Goal: Task Accomplishment & Management: Use online tool/utility

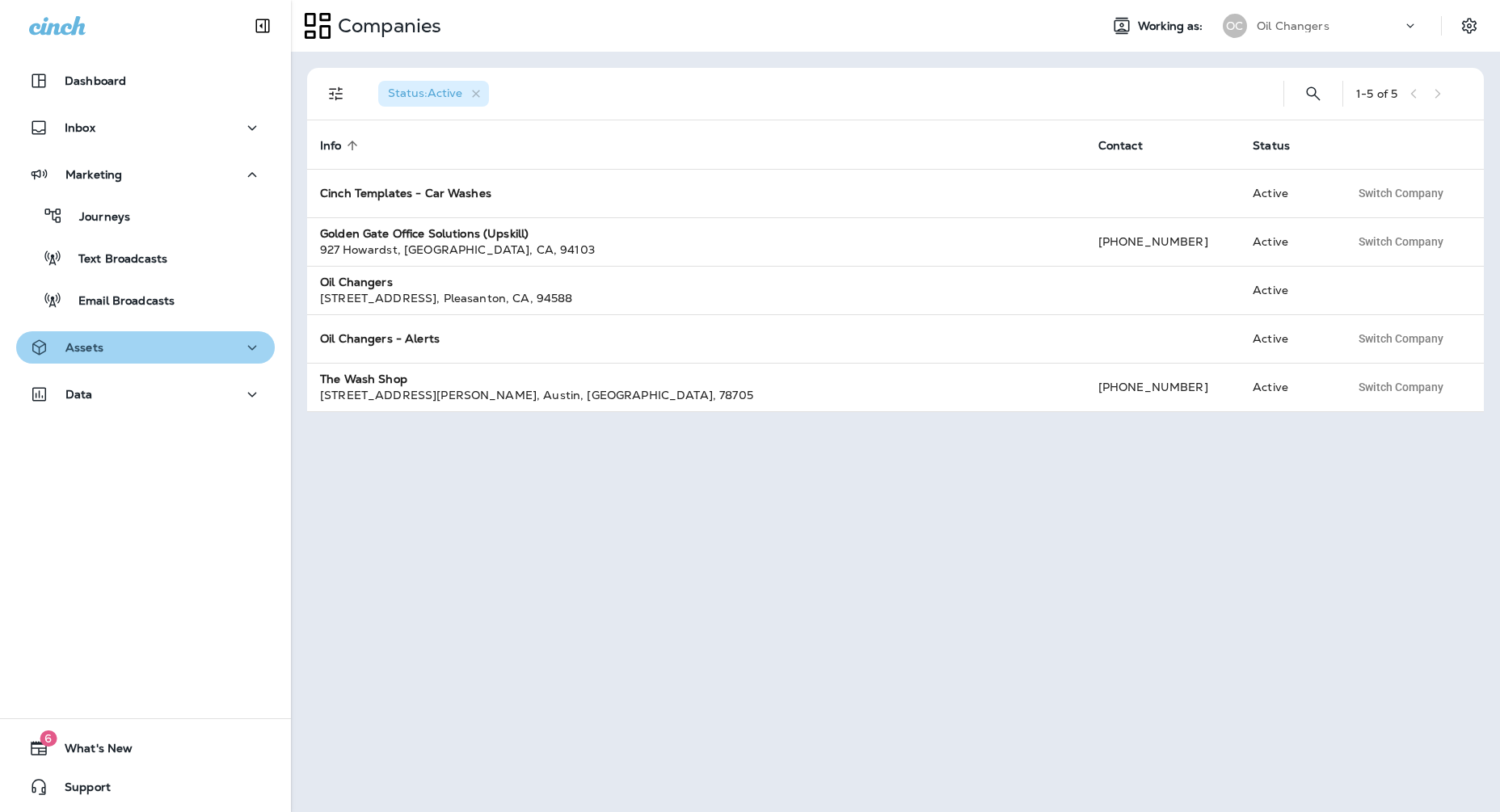
click at [174, 346] on div "Assets" at bounding box center [146, 347] width 232 height 20
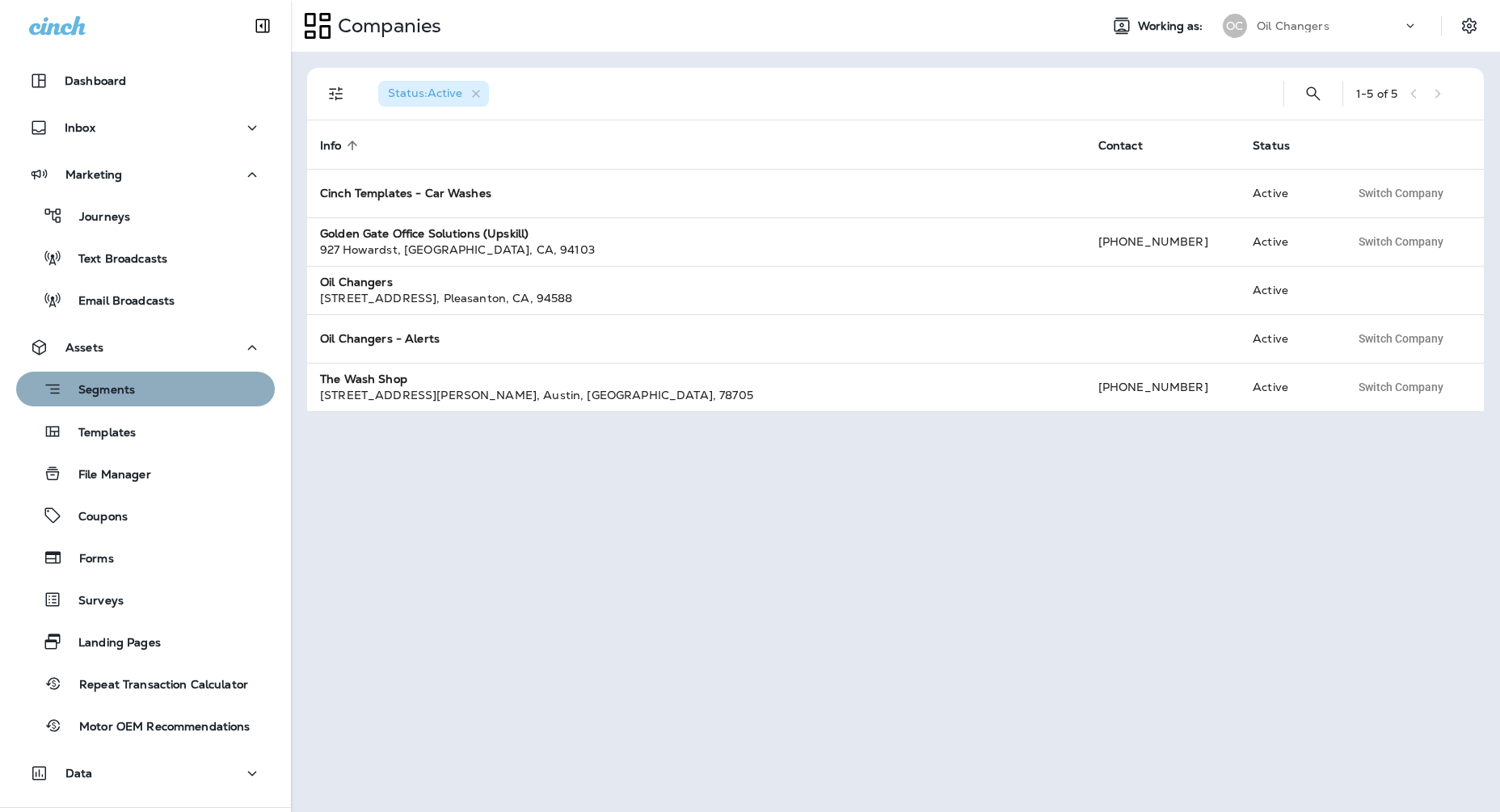
click at [165, 382] on div "Segments" at bounding box center [146, 389] width 246 height 25
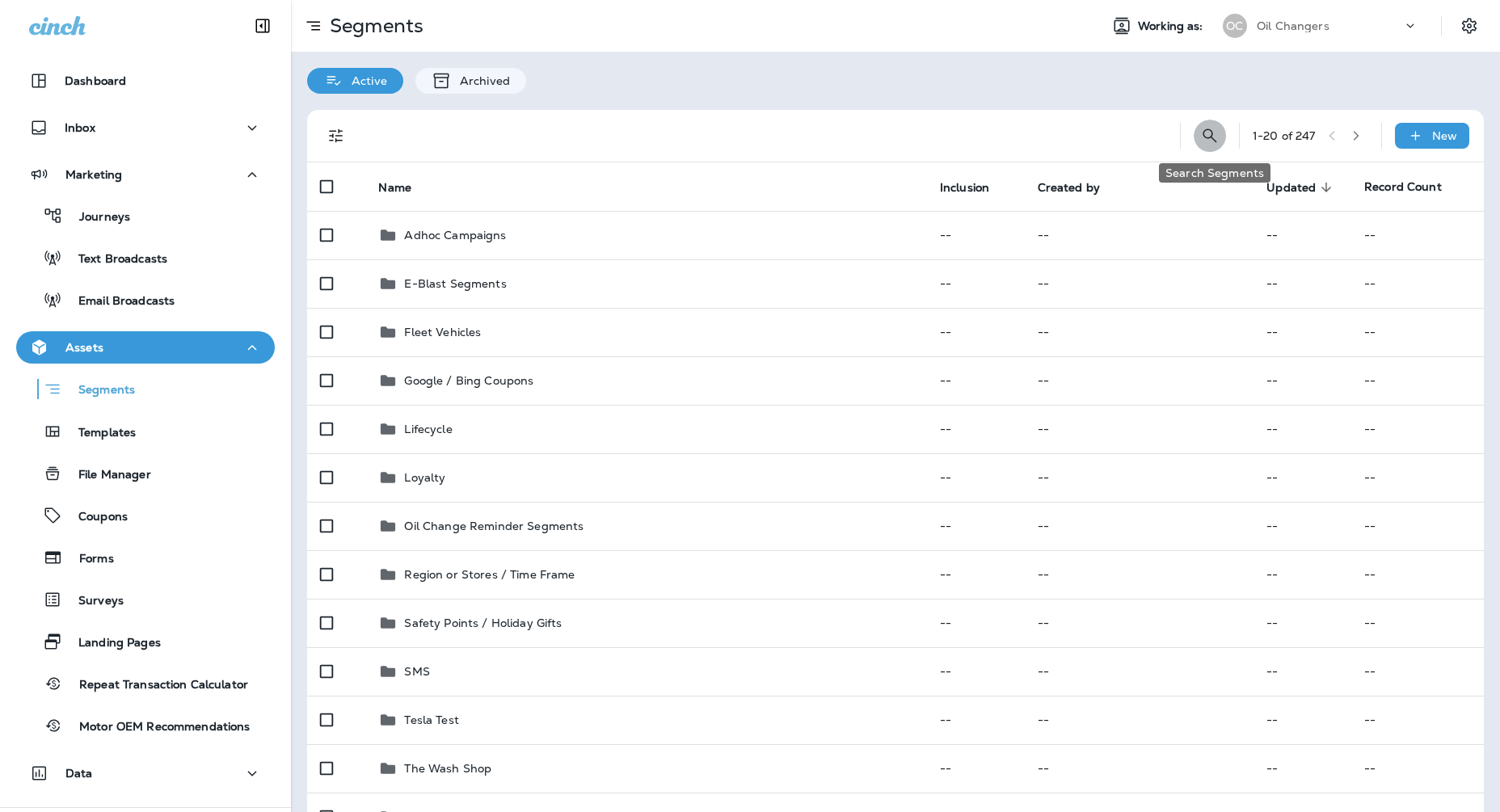
click at [1215, 138] on icon "Search Segments" at bounding box center [1210, 135] width 19 height 19
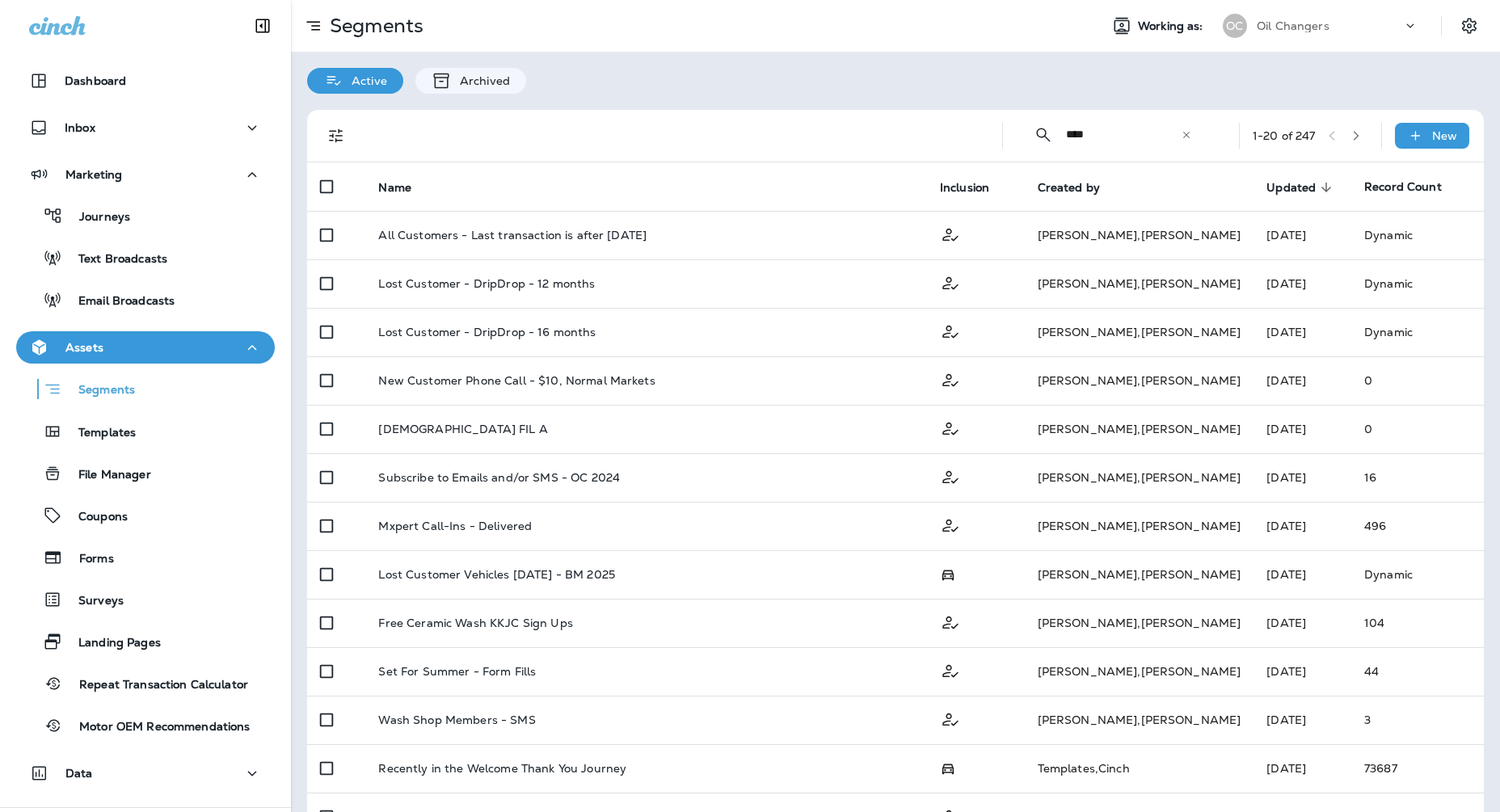
type input "****"
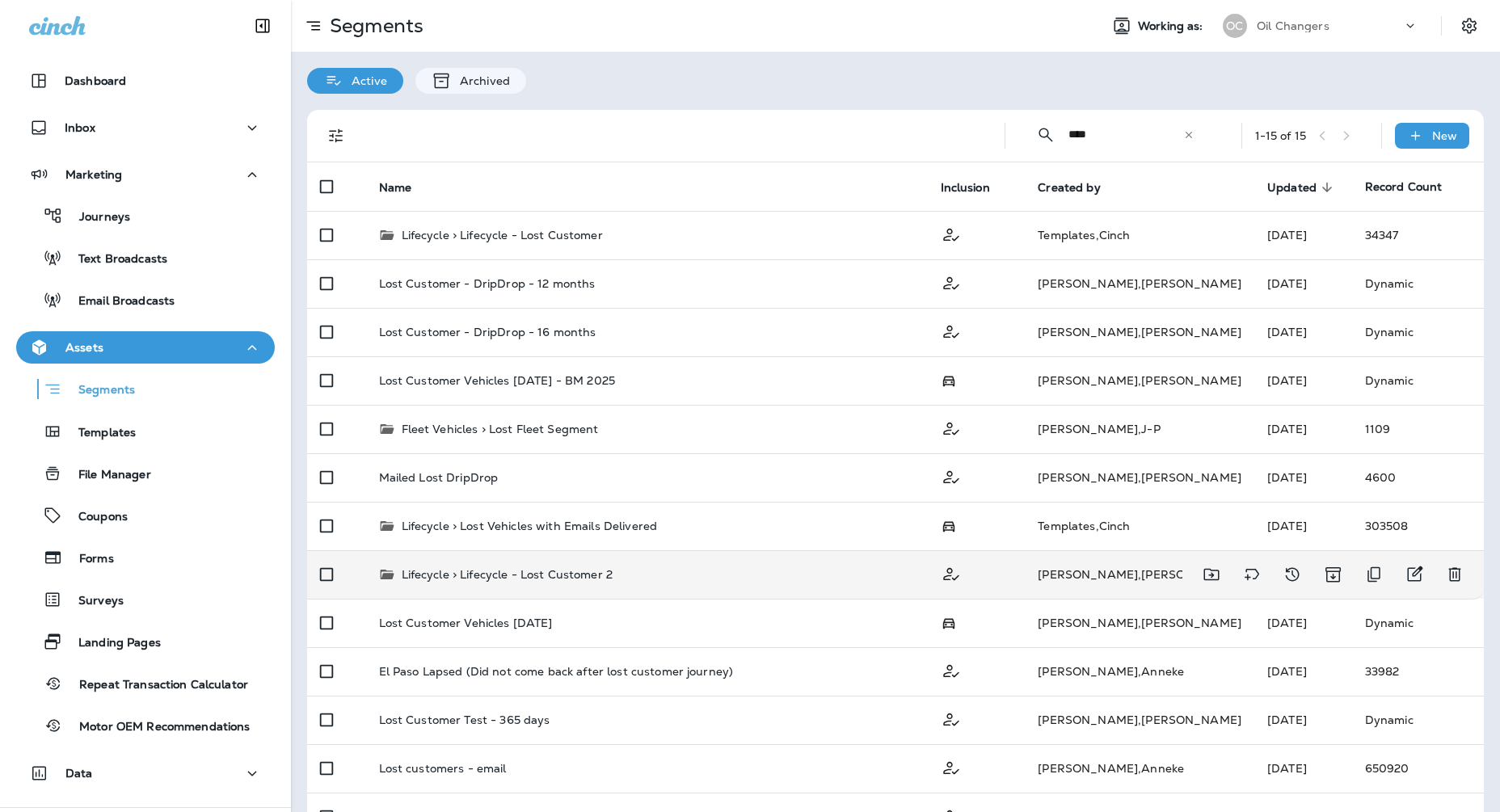
click at [726, 565] on td "Lifecycle > Lifecycle - Lost Customer 2" at bounding box center [646, 574] width 561 height 49
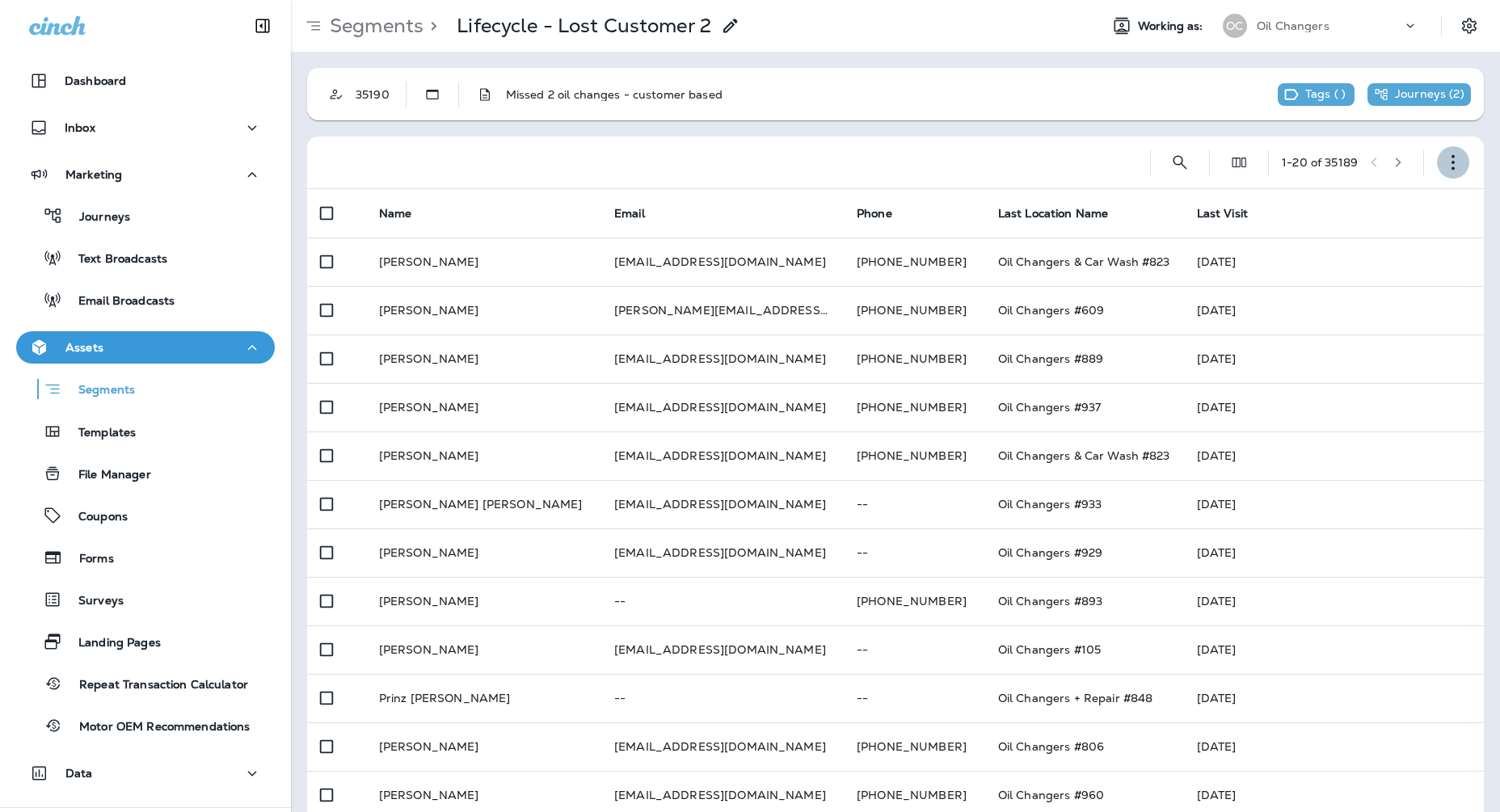
click at [1452, 155] on use "button" at bounding box center [1454, 162] width 4 height 16
click at [1351, 213] on button "Edit Segment" at bounding box center [1372, 205] width 194 height 39
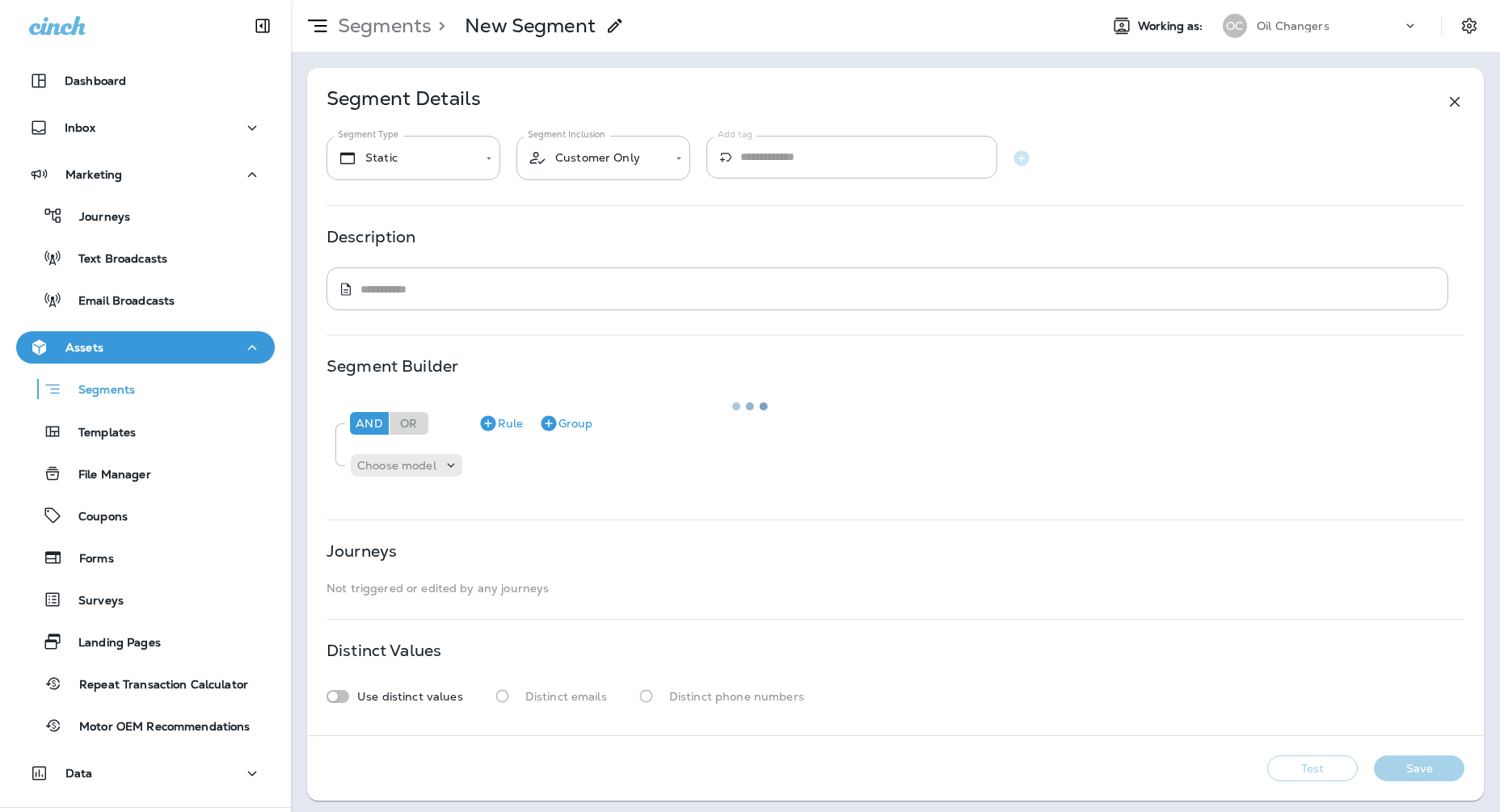
type textarea "**********"
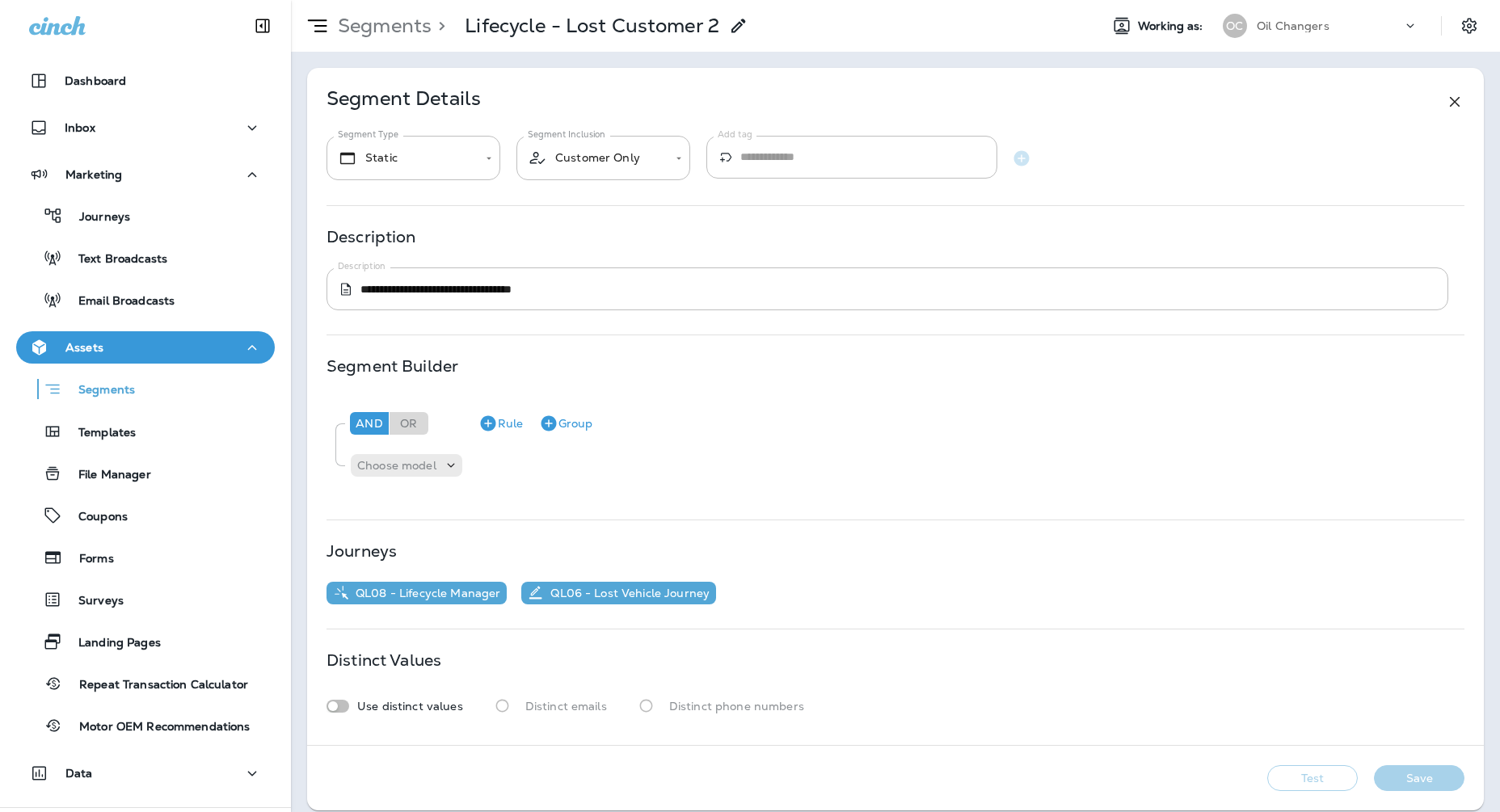
click at [1452, 100] on icon at bounding box center [1455, 101] width 19 height 19
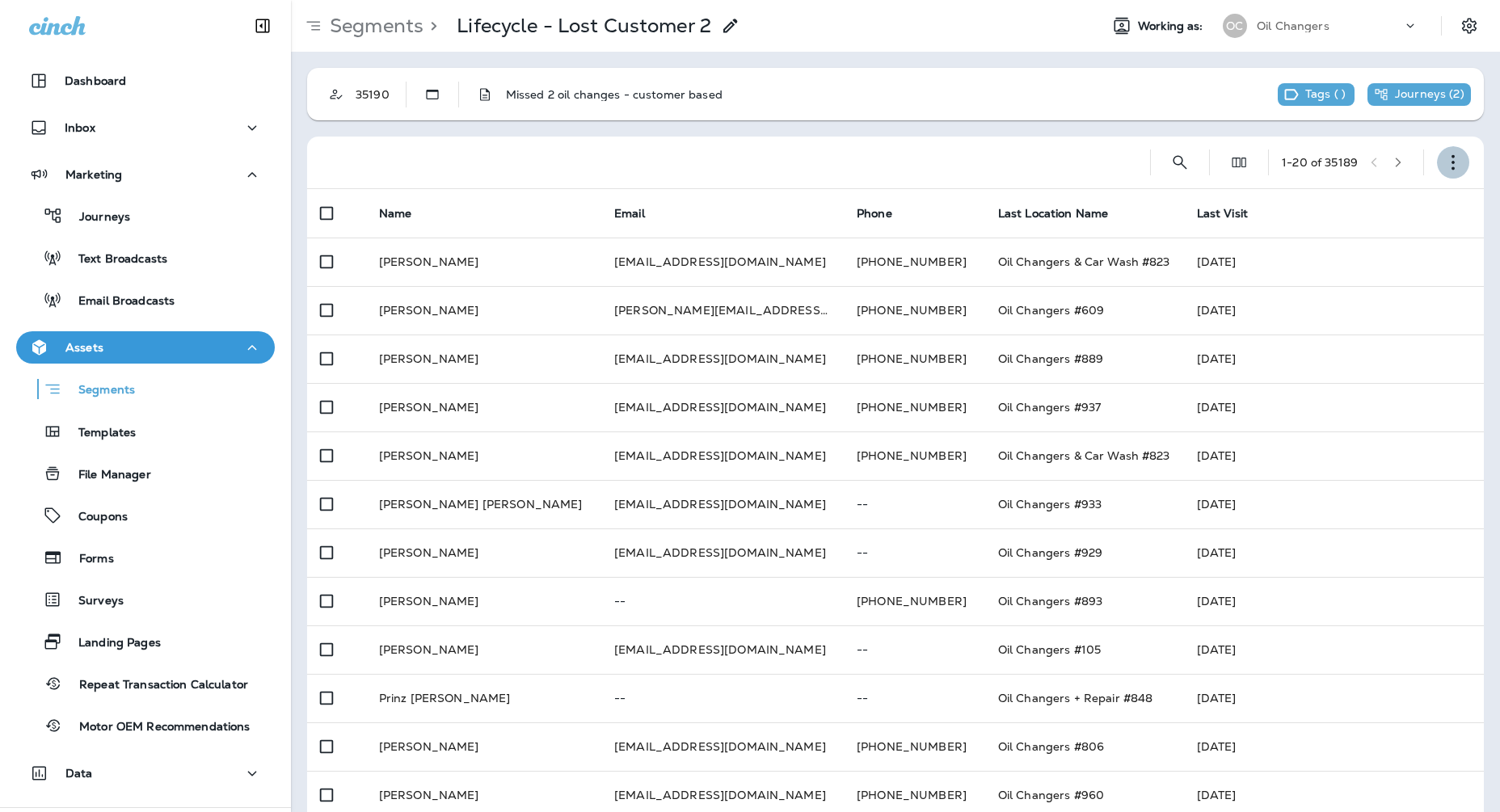
click at [1461, 161] on button "button" at bounding box center [1453, 162] width 32 height 32
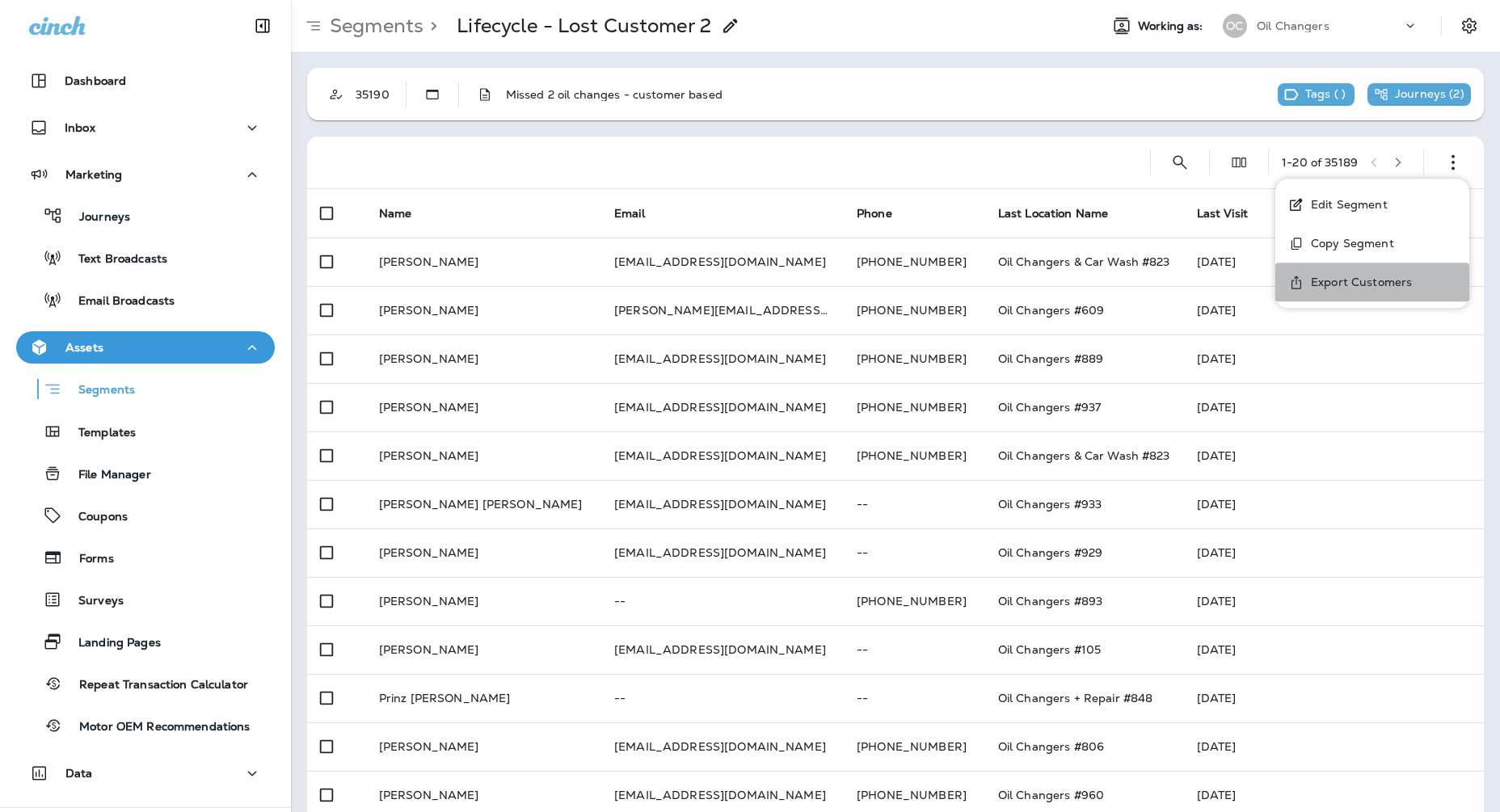
click at [1341, 282] on p "Export Customers" at bounding box center [1358, 282] width 108 height 13
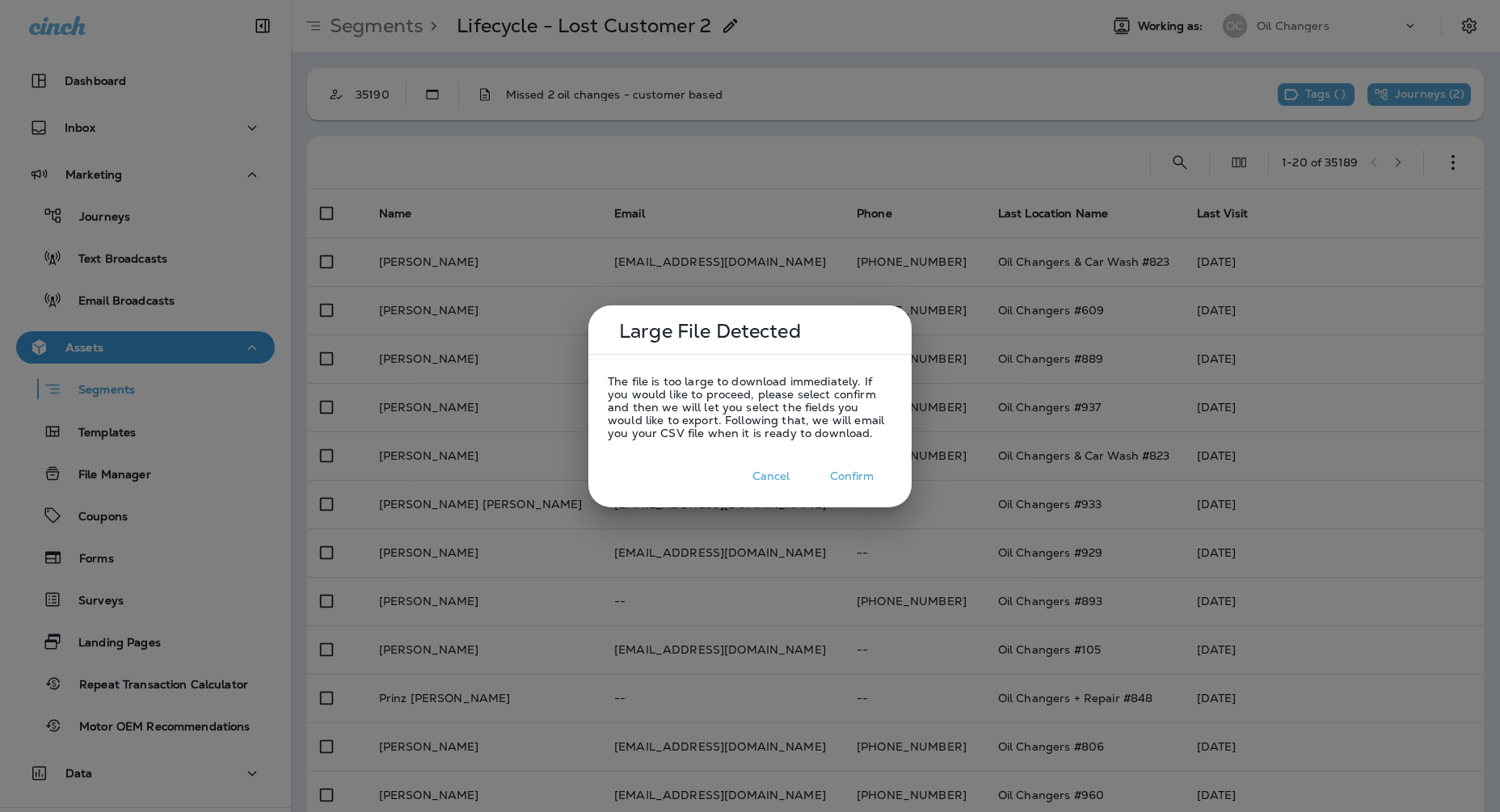
click at [852, 480] on button "Confirm" at bounding box center [852, 476] width 81 height 25
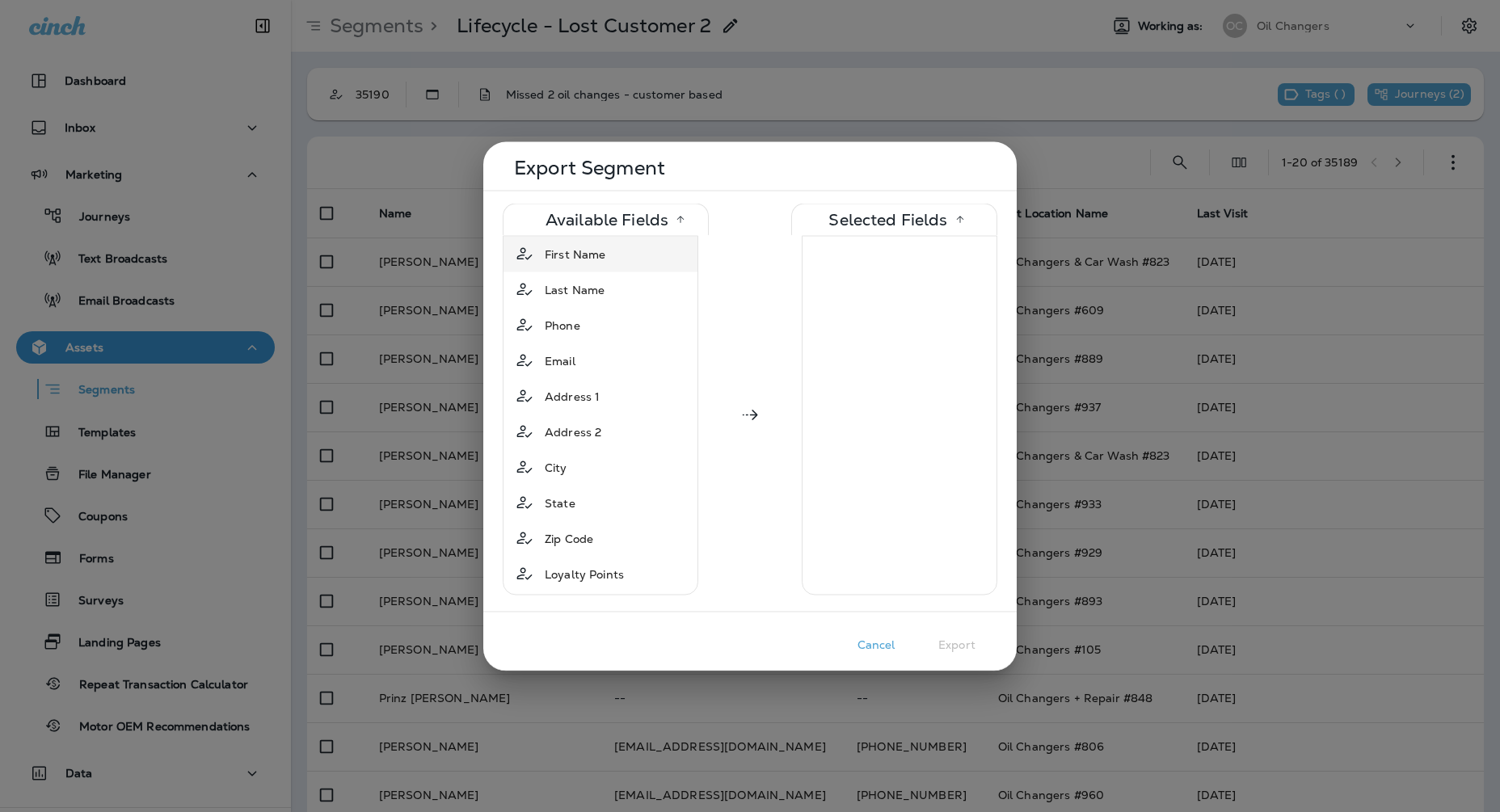
click at [621, 263] on div "First Name" at bounding box center [600, 254] width 187 height 29
click at [621, 263] on div "Last Name" at bounding box center [600, 254] width 187 height 29
click at [621, 263] on div "Phone" at bounding box center [600, 254] width 187 height 29
click at [621, 263] on div "Email" at bounding box center [600, 254] width 187 height 29
click at [621, 263] on div "Address 1" at bounding box center [600, 254] width 187 height 29
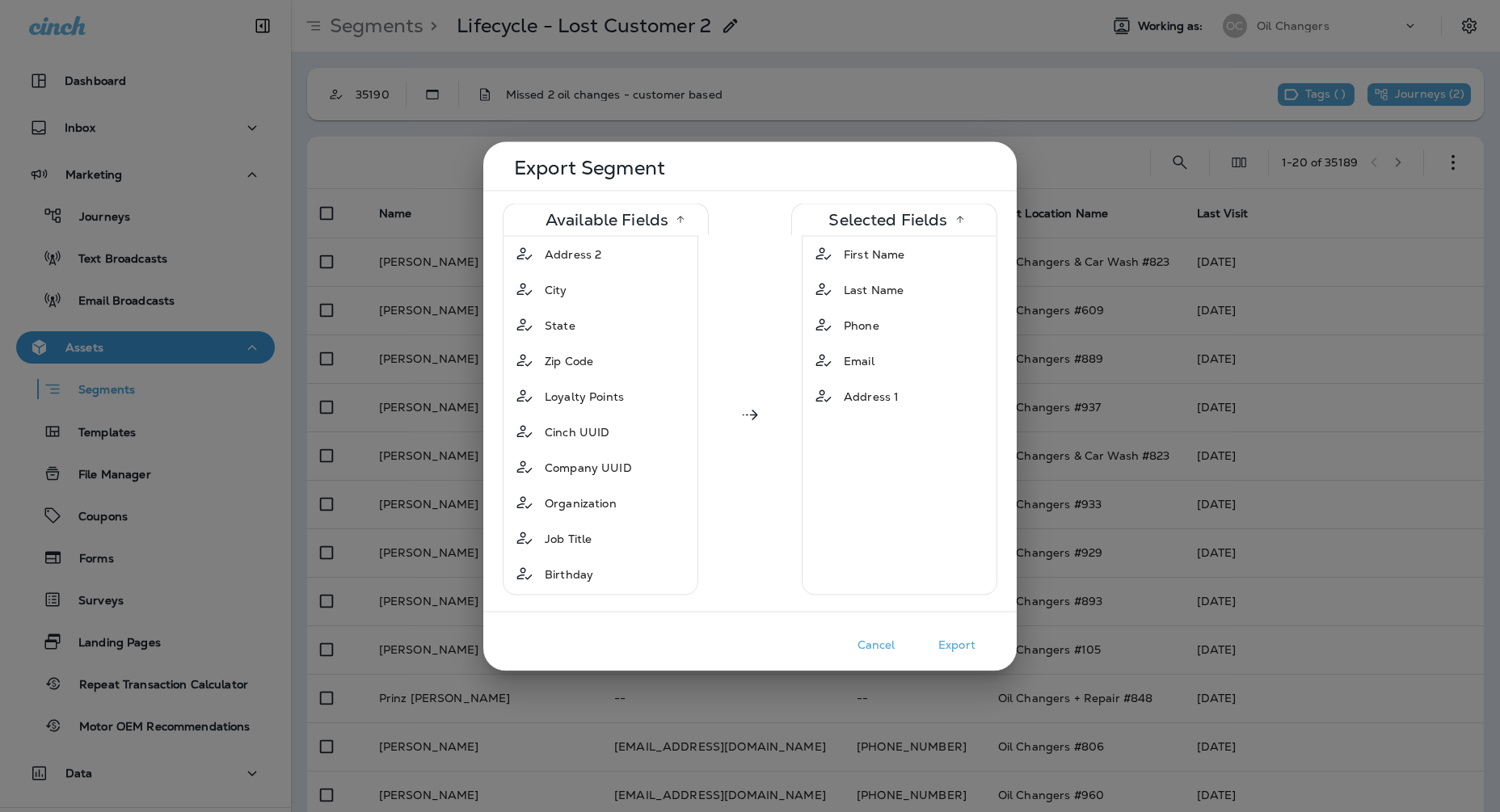
click at [621, 263] on div "Address 2" at bounding box center [600, 254] width 187 height 29
click at [621, 263] on div "City" at bounding box center [600, 254] width 187 height 29
click at [621, 263] on div "State" at bounding box center [600, 254] width 187 height 29
click at [621, 263] on div "Zip Code" at bounding box center [600, 254] width 187 height 29
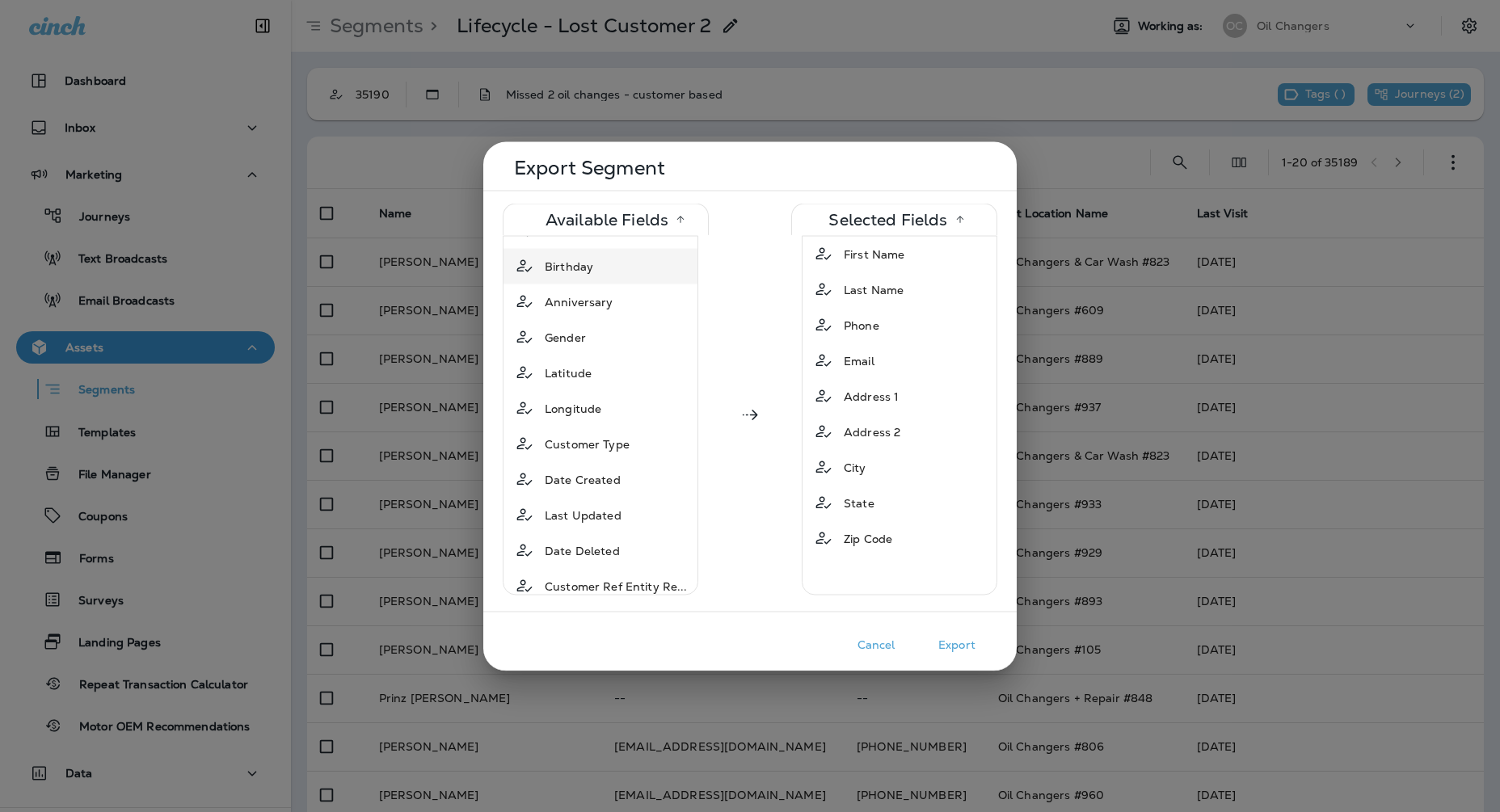
scroll to position [169, 0]
click at [638, 438] on div "Customer Type" at bounding box center [600, 441] width 187 height 29
click at [638, 438] on div "Date Created" at bounding box center [600, 441] width 187 height 29
click at [638, 438] on div "Last Updated" at bounding box center [600, 441] width 187 height 29
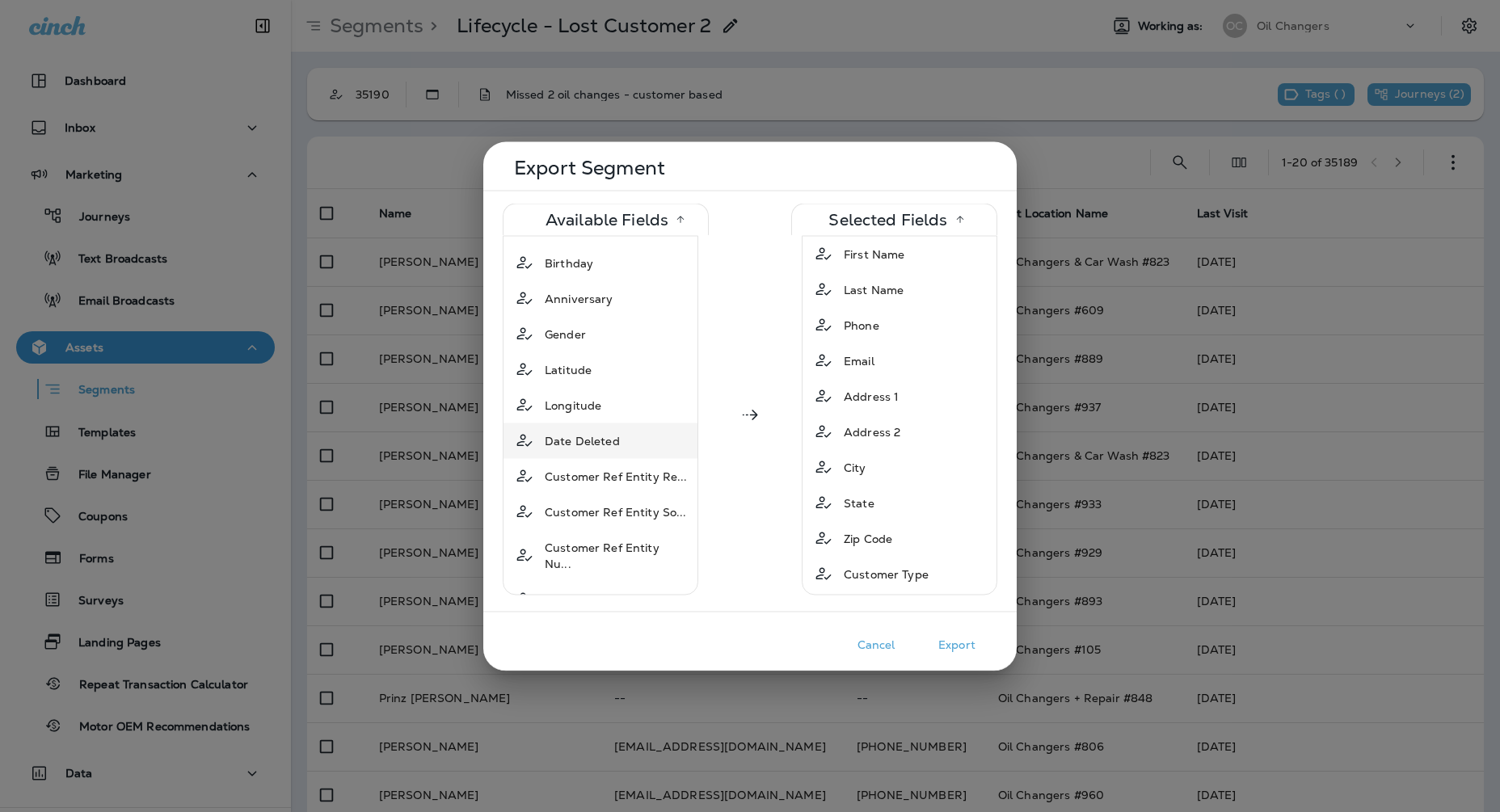
click at [638, 438] on div "Date Deleted" at bounding box center [600, 441] width 187 height 29
click at [626, 448] on div "Customer Ref Entity Re..." at bounding box center [616, 441] width 156 height 29
click at [626, 448] on div "Customer Ref Entity So..." at bounding box center [616, 441] width 155 height 29
click at [626, 448] on div "Customer Ref Entity Nu..." at bounding box center [616, 448] width 156 height 45
click at [626, 448] on div "Country" at bounding box center [600, 441] width 187 height 29
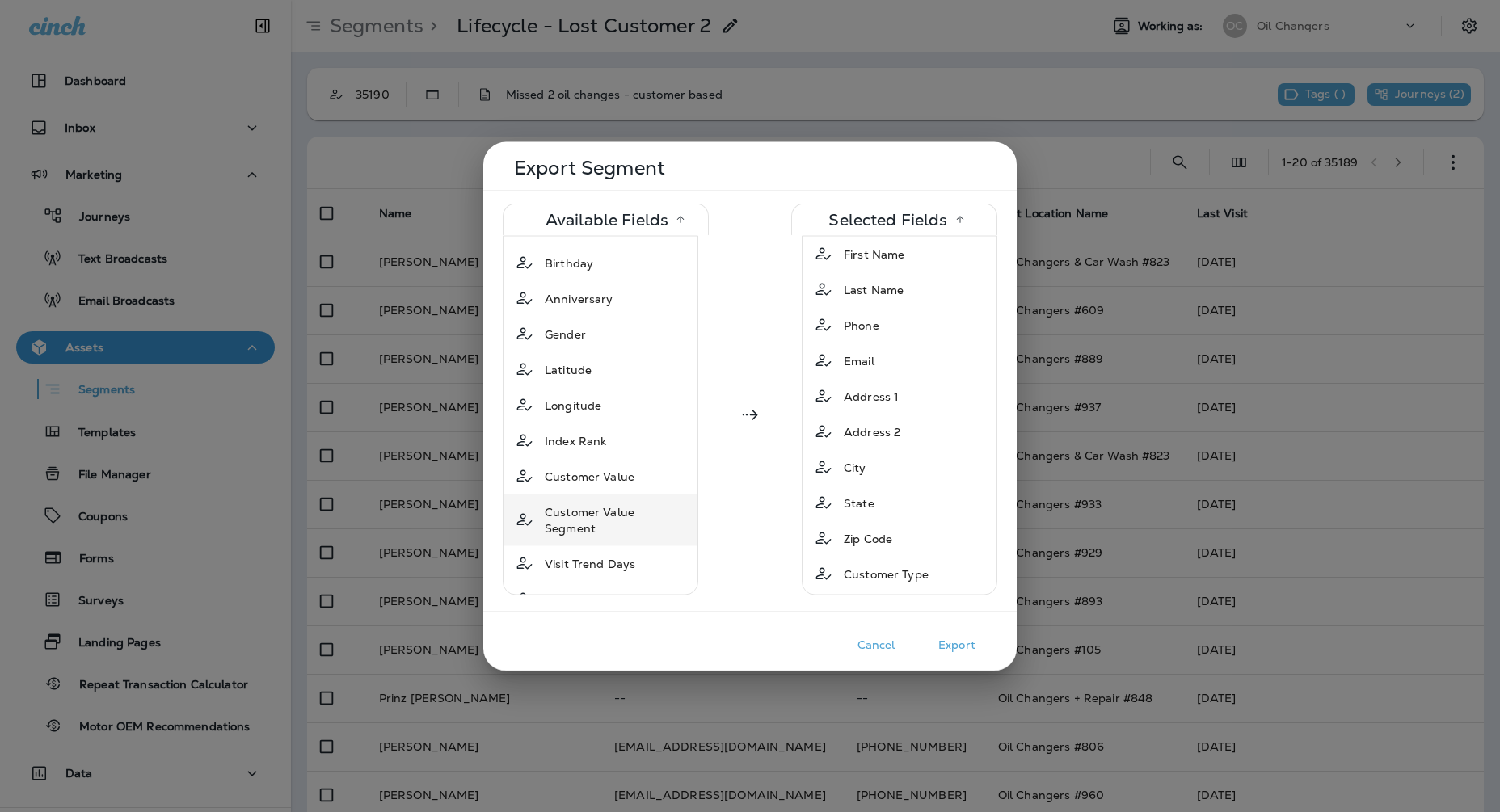
scroll to position [198, 0]
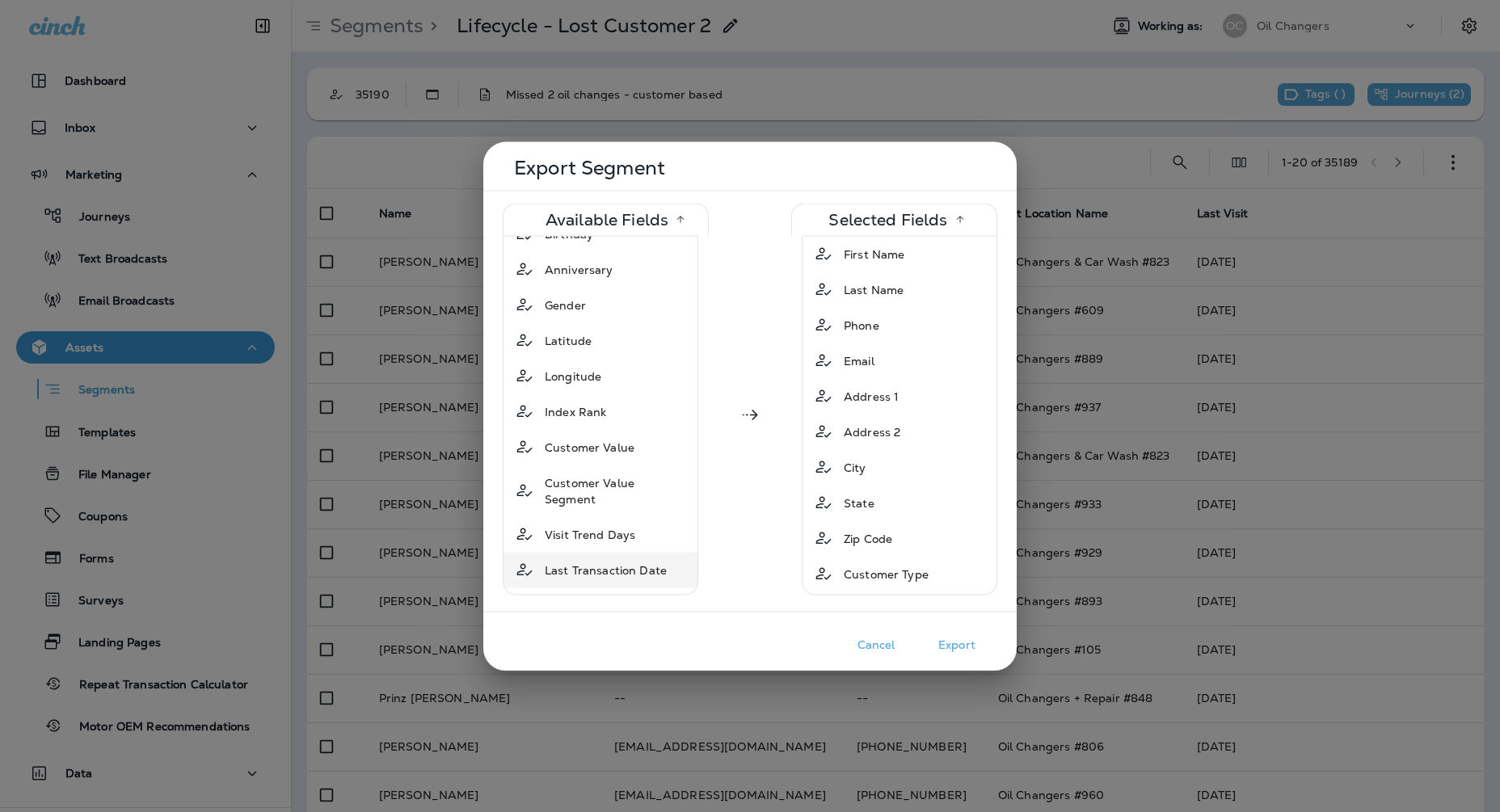
click at [638, 561] on span "Last Transaction Date" at bounding box center [606, 570] width 122 height 17
click at [638, 561] on span "First Transaction Date" at bounding box center [606, 570] width 123 height 17
click at [638, 561] on span "Last Location UUID" at bounding box center [598, 570] width 108 height 17
click at [638, 561] on span "Last Location Name" at bounding box center [600, 570] width 111 height 17
click at [638, 561] on span "Last Location Entity R..." at bounding box center [611, 570] width 134 height 17
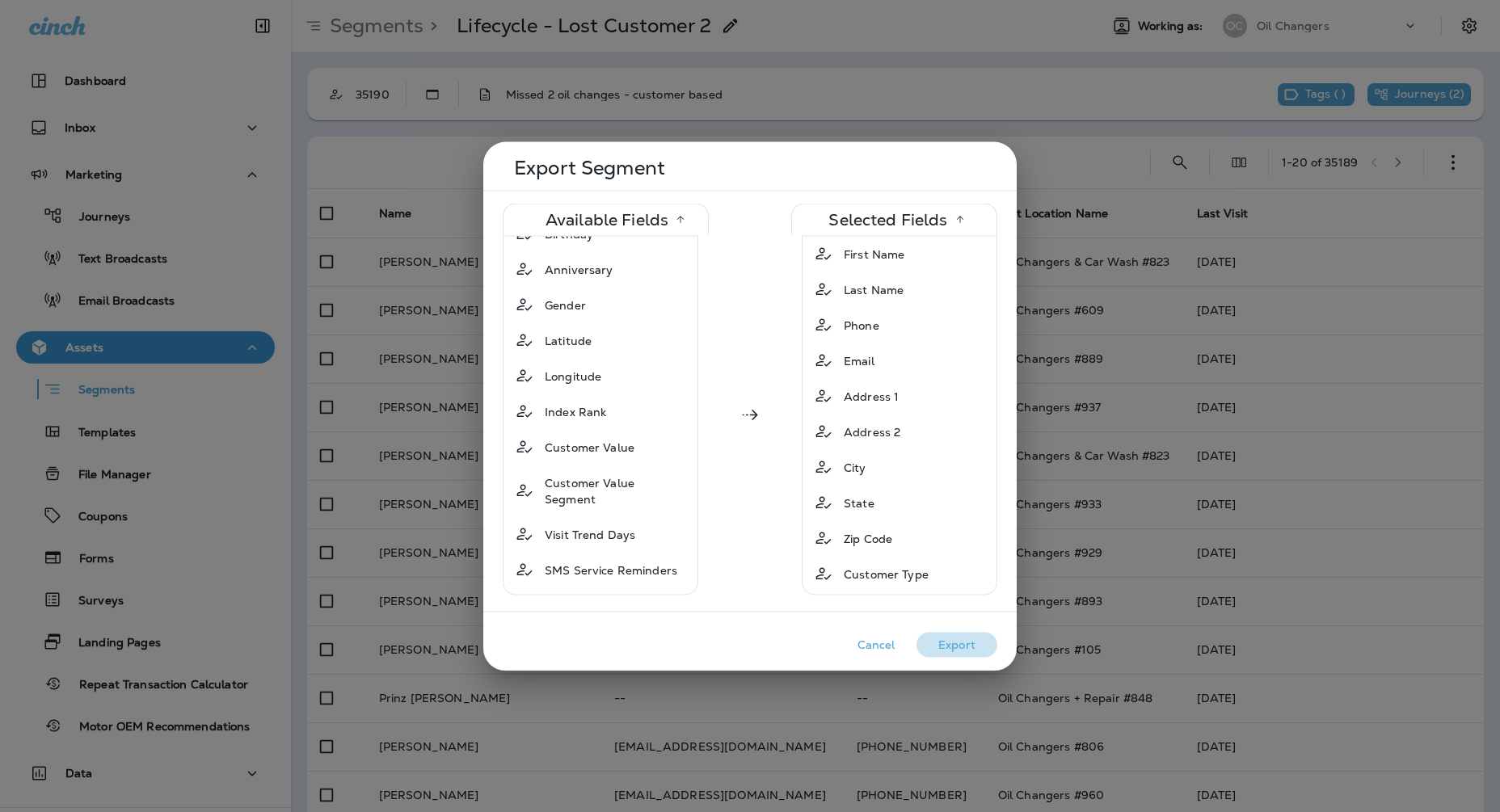
click at [963, 638] on button "Export" at bounding box center [957, 644] width 81 height 25
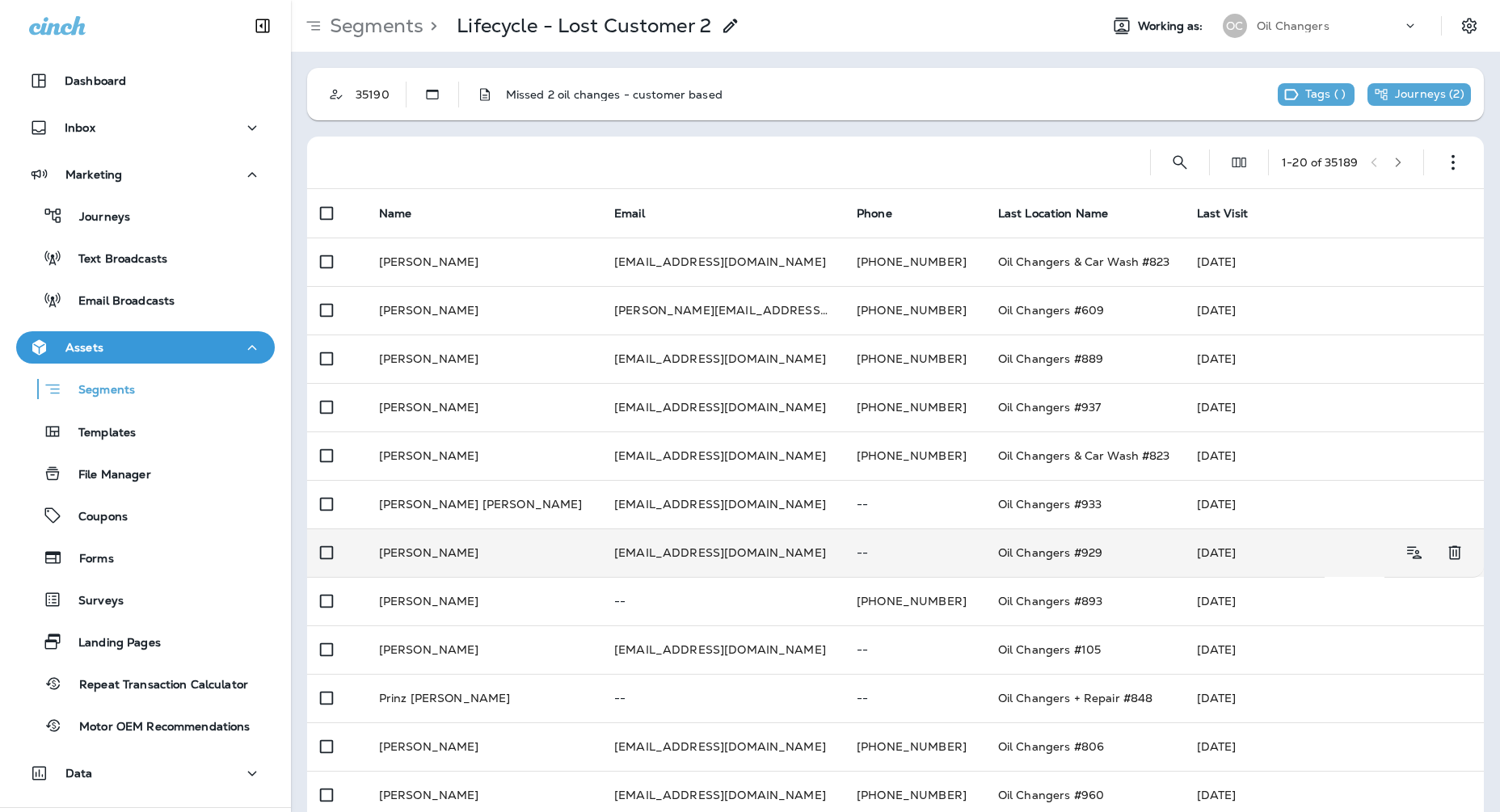
click at [1203, 547] on td "[DATE]" at bounding box center [1254, 552] width 141 height 49
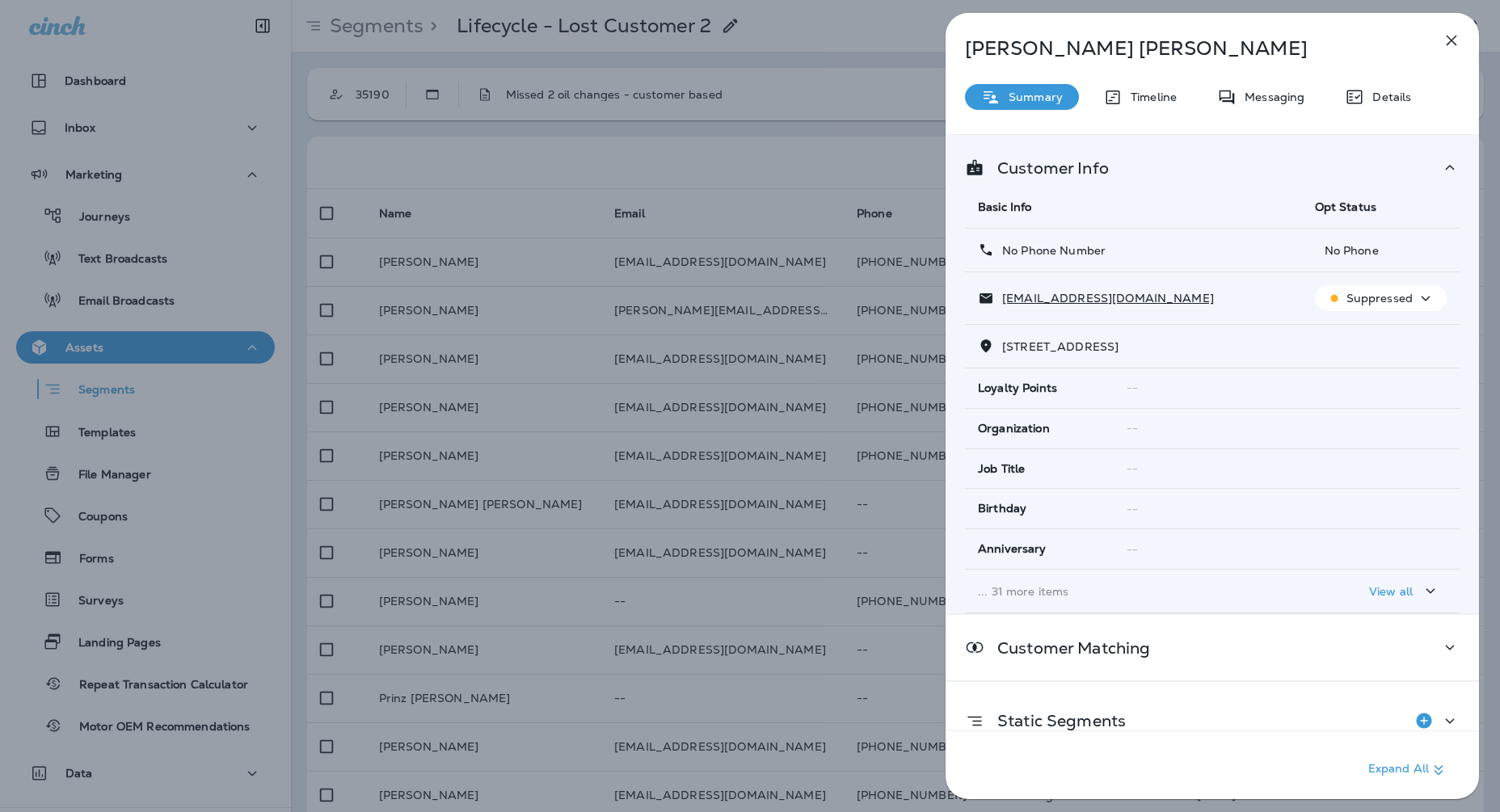
click at [1376, 79] on div "[PERSON_NAME] Summary Timeline Messaging Details Customer Info Basic Info Opt S…" at bounding box center [1212, 411] width 534 height 796
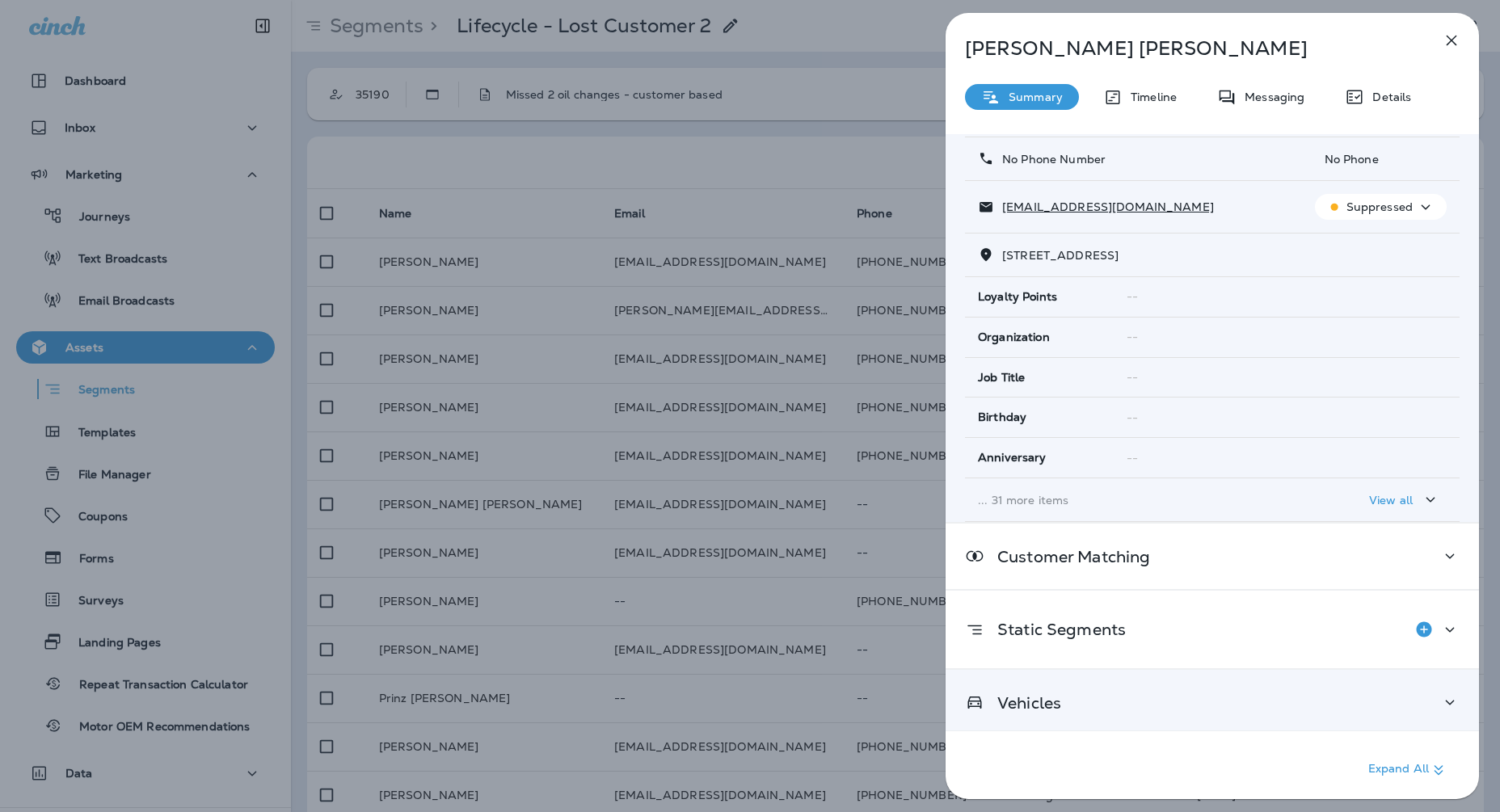
click at [1315, 700] on div "Vehicles" at bounding box center [1212, 702] width 495 height 20
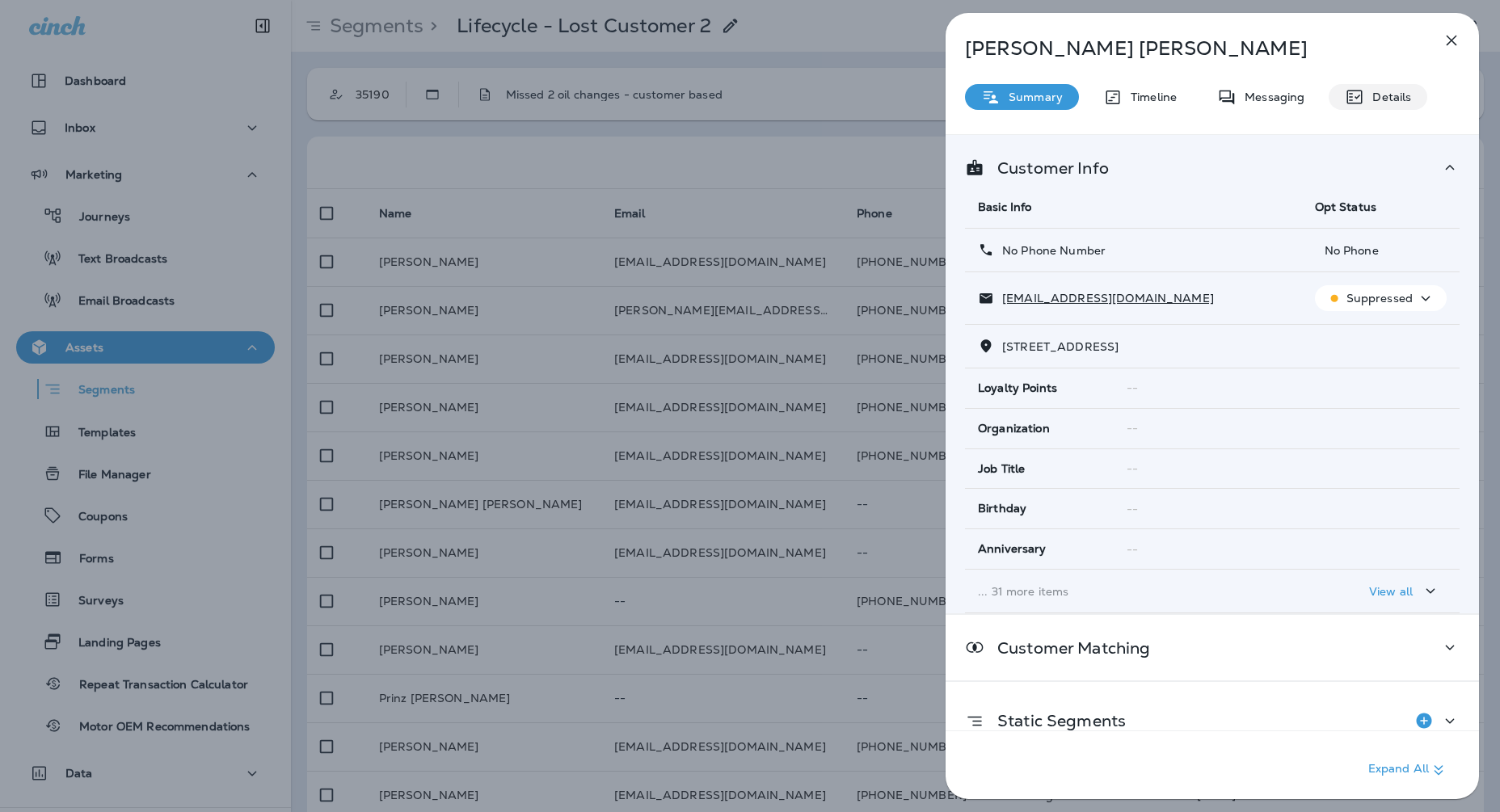
click at [1380, 92] on p "Details" at bounding box center [1388, 97] width 47 height 13
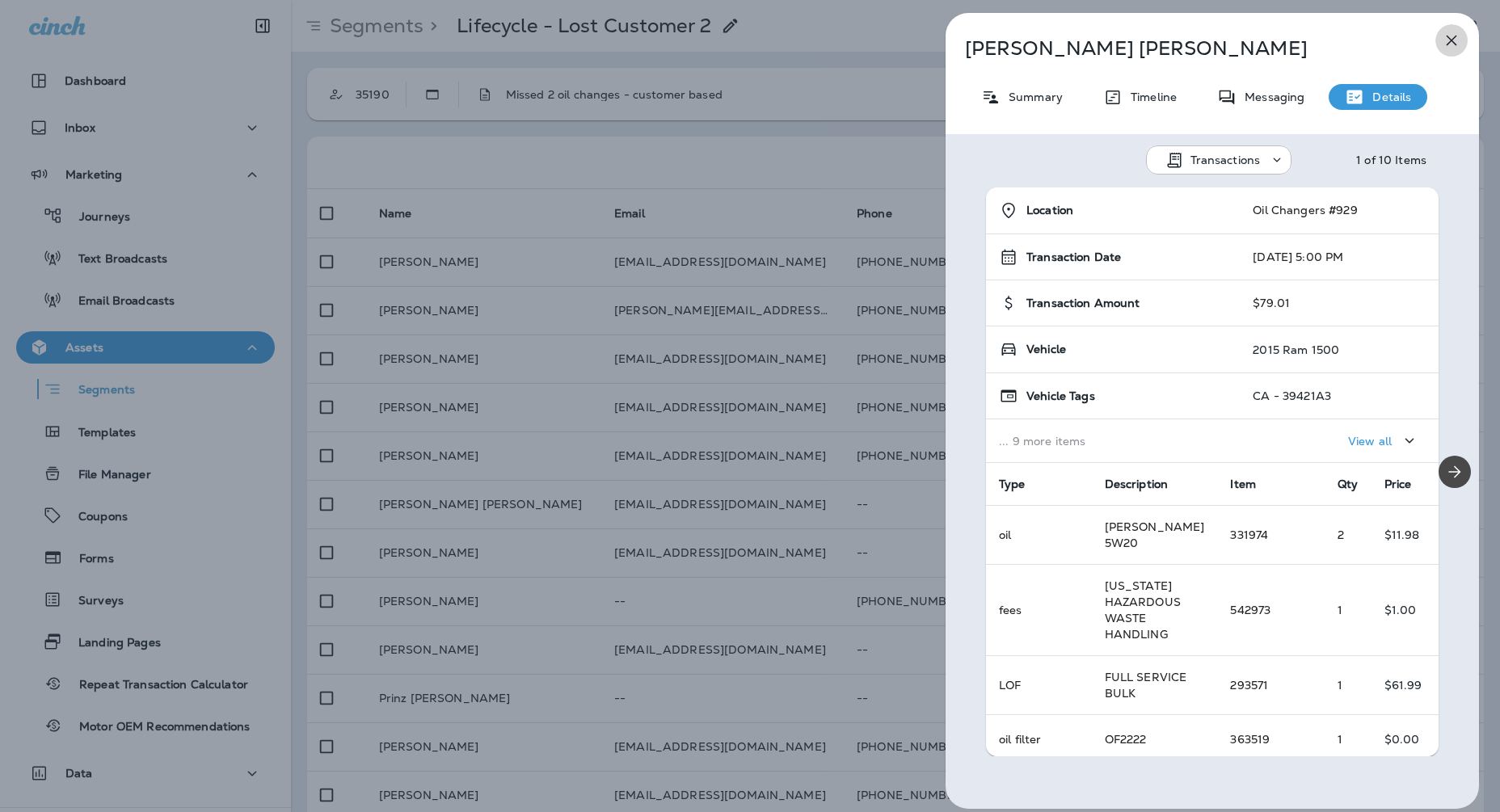
click at [1453, 52] on button "button" at bounding box center [1451, 40] width 32 height 32
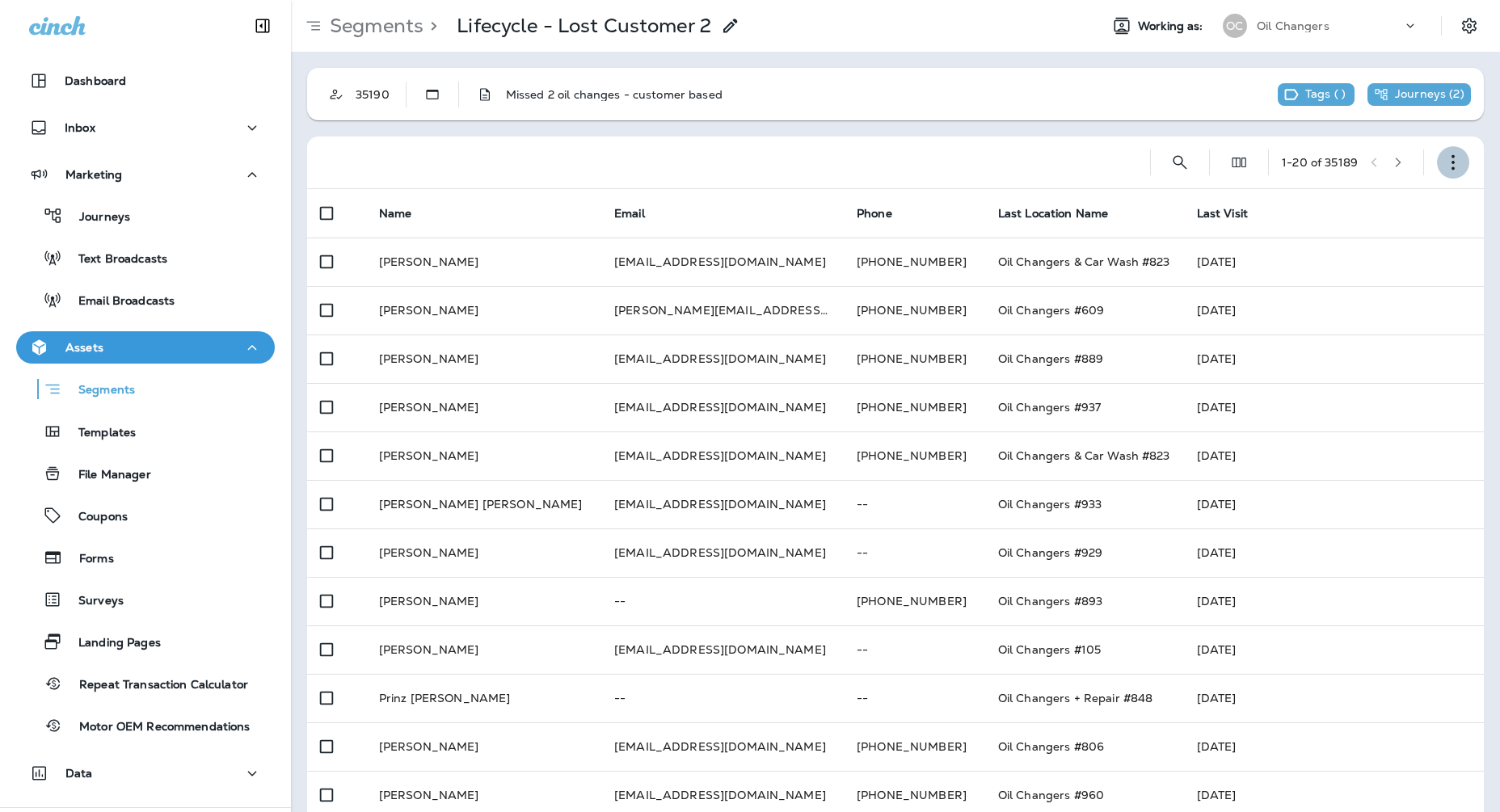
click at [1455, 162] on icon "button" at bounding box center [1454, 162] width 17 height 17
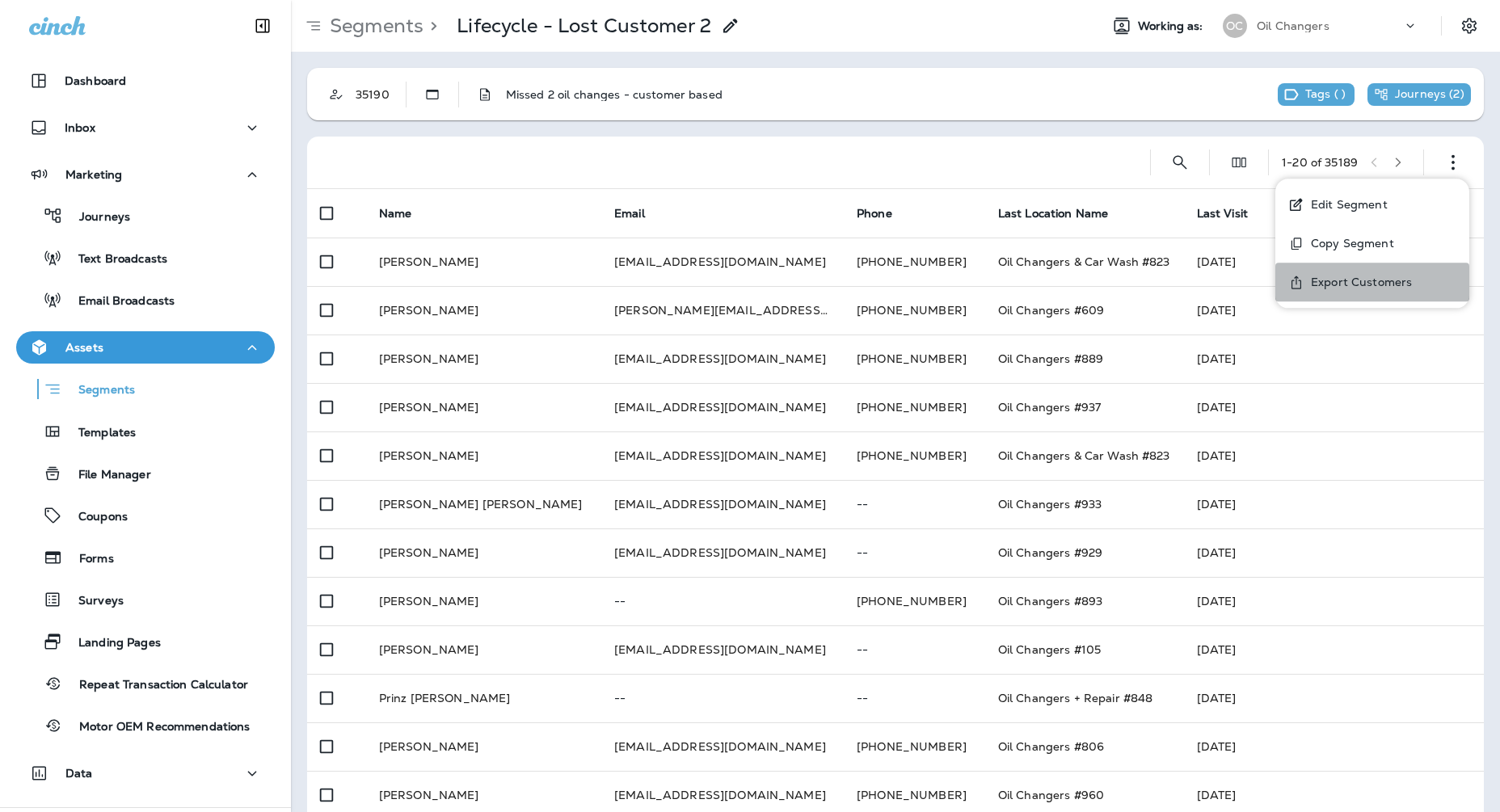
click at [1374, 280] on p "Export Customers" at bounding box center [1358, 282] width 108 height 13
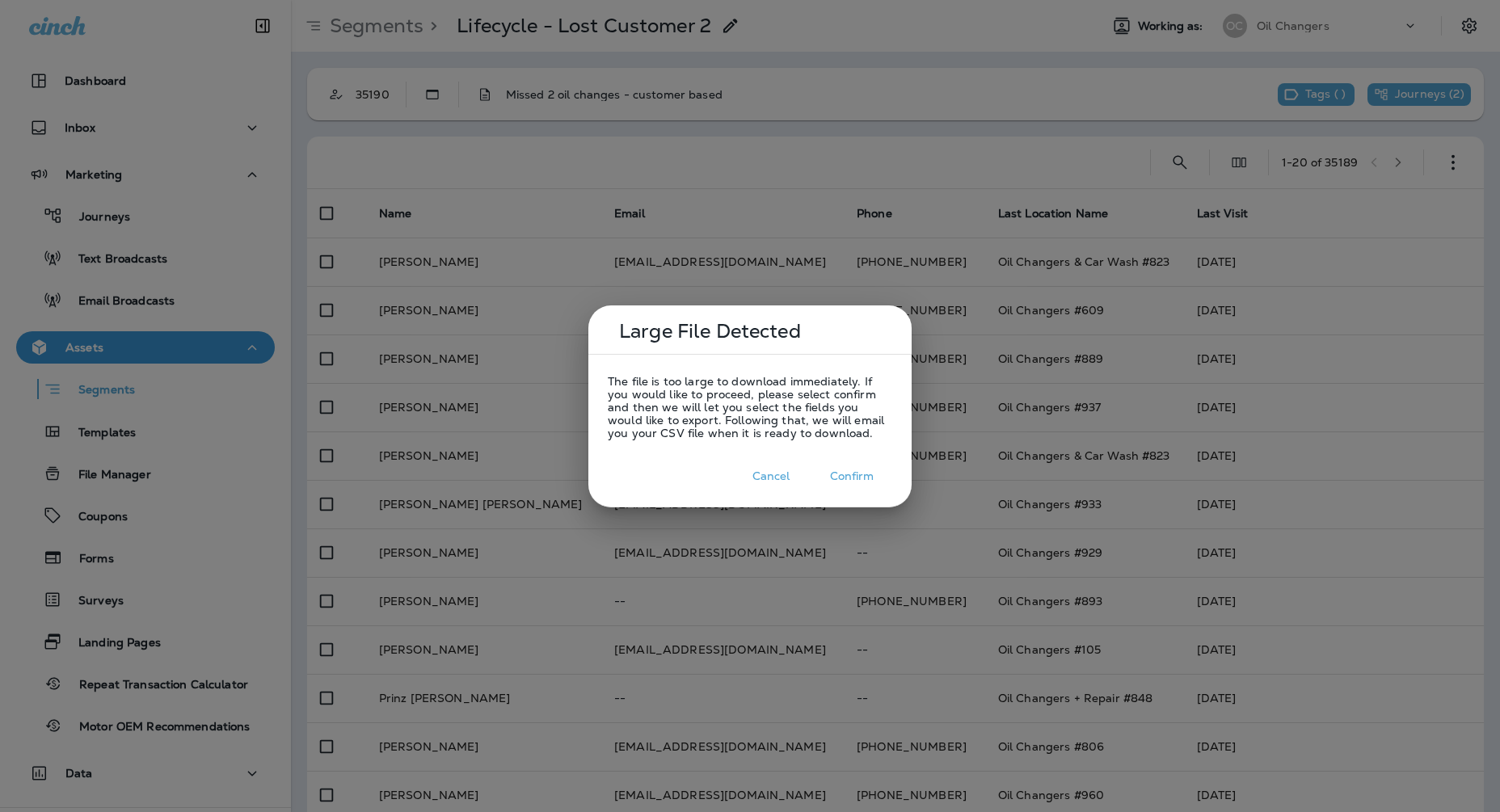
click at [868, 474] on button "Confirm" at bounding box center [852, 476] width 81 height 25
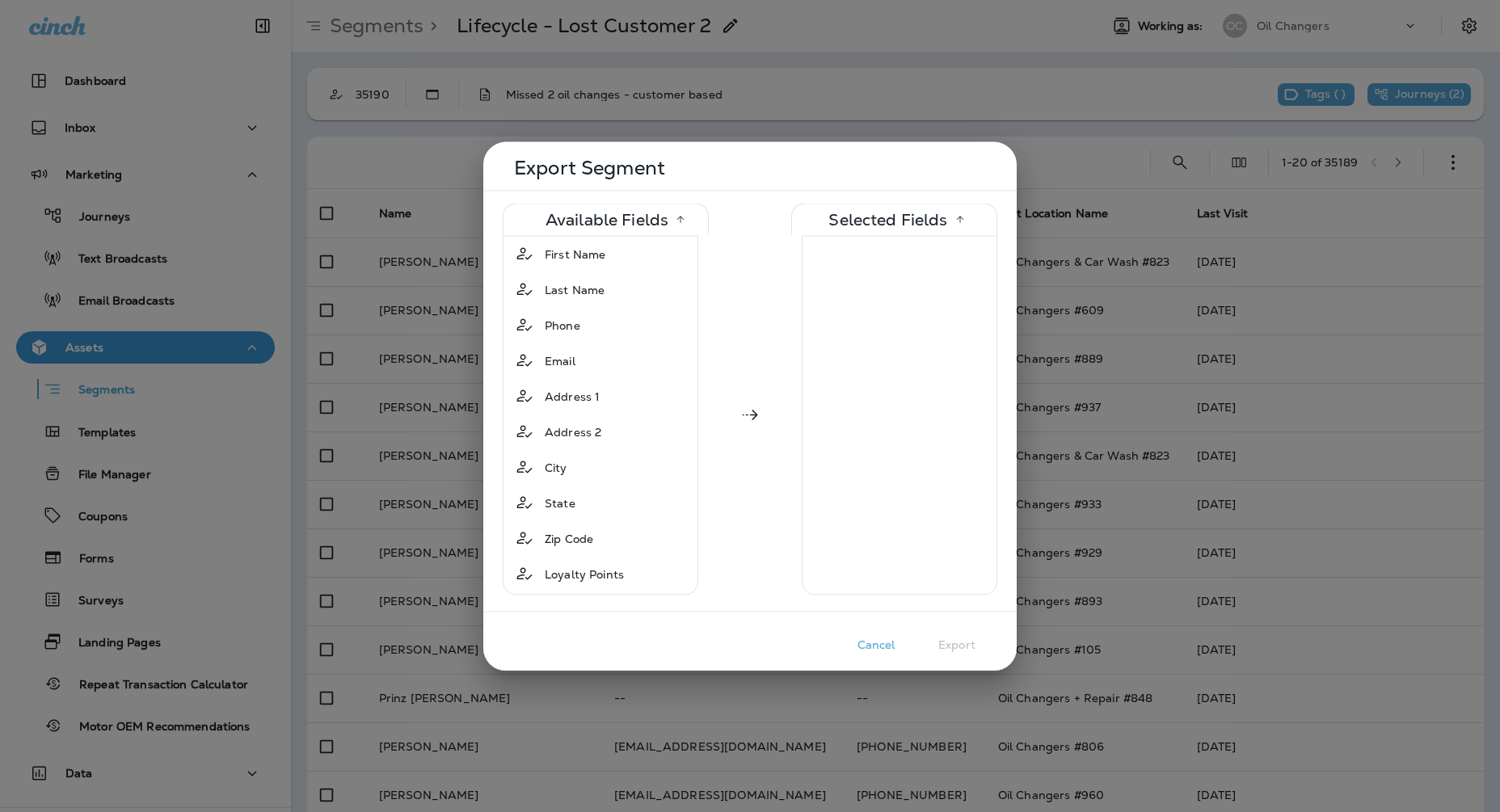
click at [869, 638] on button "Cancel" at bounding box center [877, 644] width 81 height 25
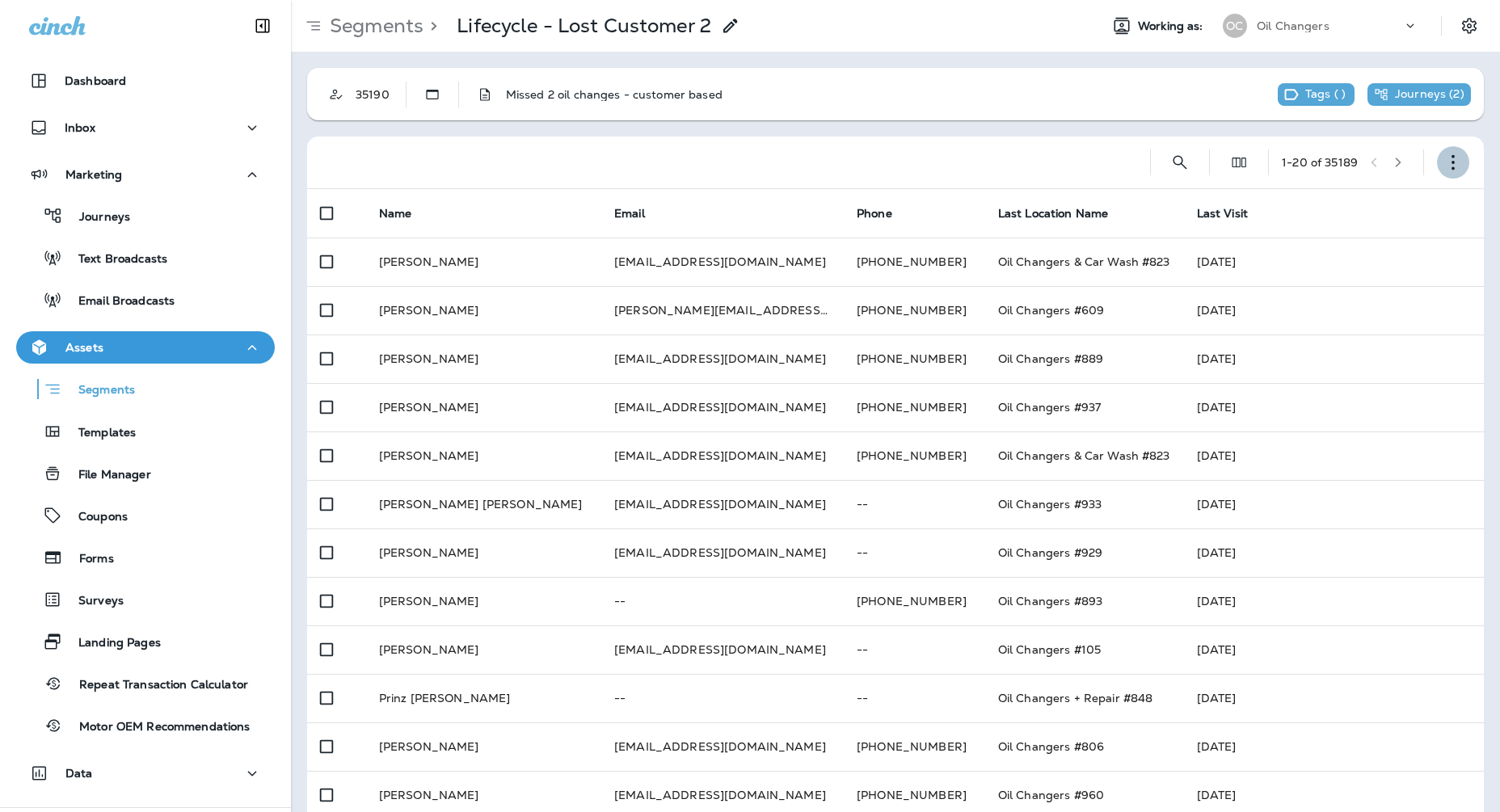
click at [1460, 157] on icon "button" at bounding box center [1454, 162] width 17 height 17
click at [963, 134] on div "35190 Missed 2 oil changes - customer based Tags ( ) Journeys ( 2 ) 1 - 20 of 3…" at bounding box center [896, 638] width 1210 height 1172
click at [1174, 159] on icon "Search Segments" at bounding box center [1180, 162] width 19 height 19
type input "******"
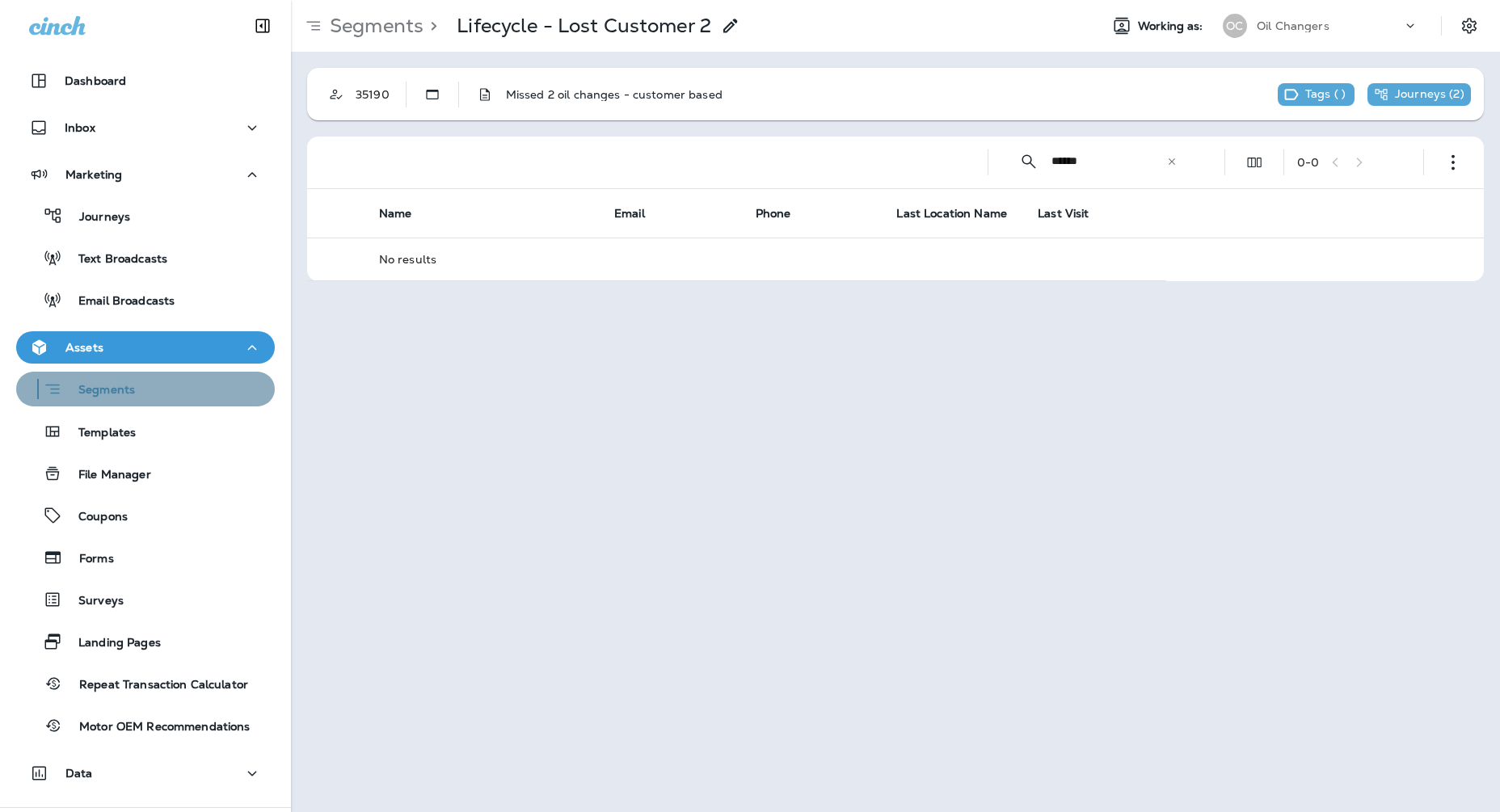
click at [144, 379] on div "Segments" at bounding box center [146, 389] width 246 height 25
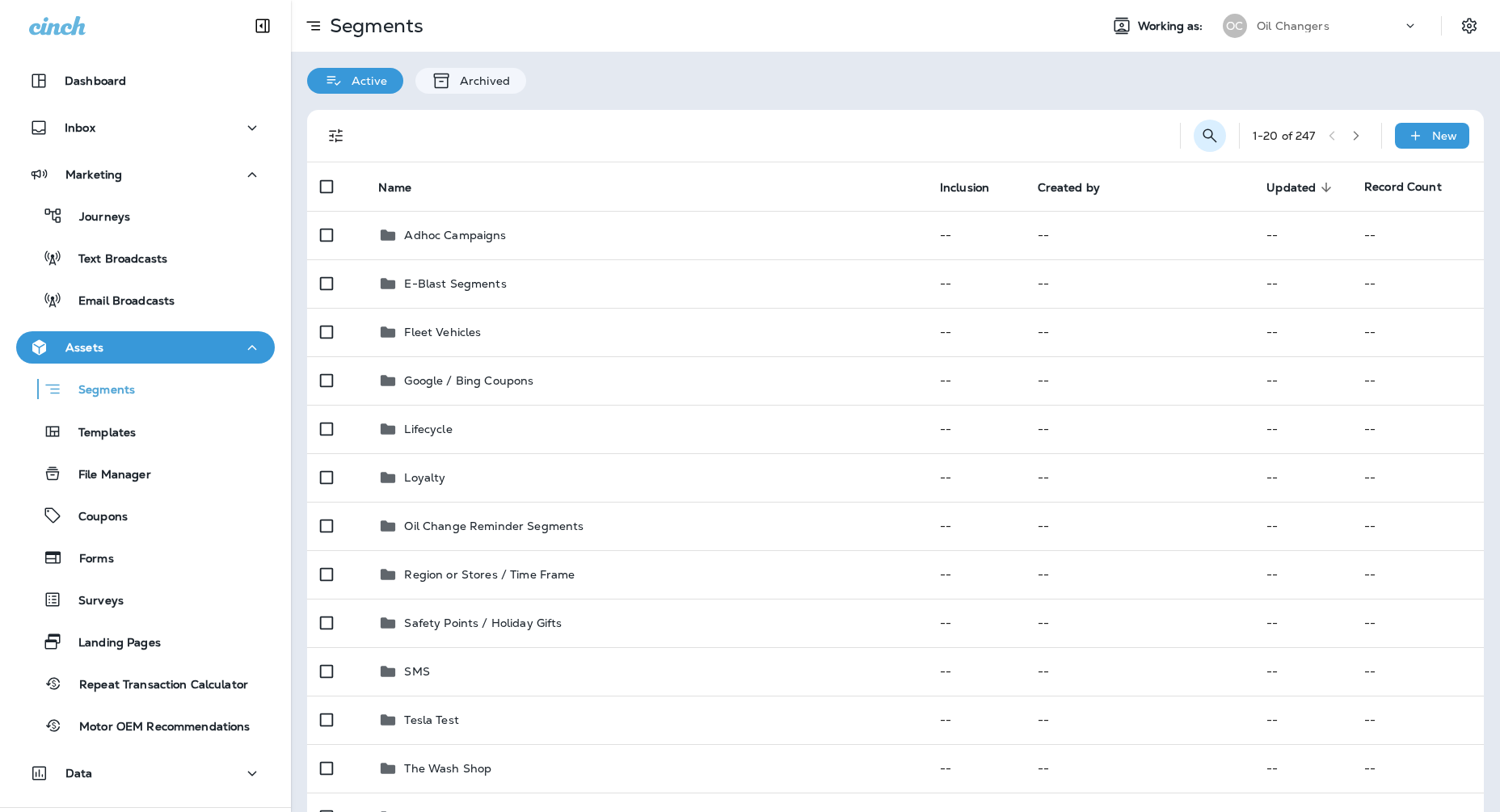
click at [1203, 140] on icon "Search Segments" at bounding box center [1210, 135] width 19 height 19
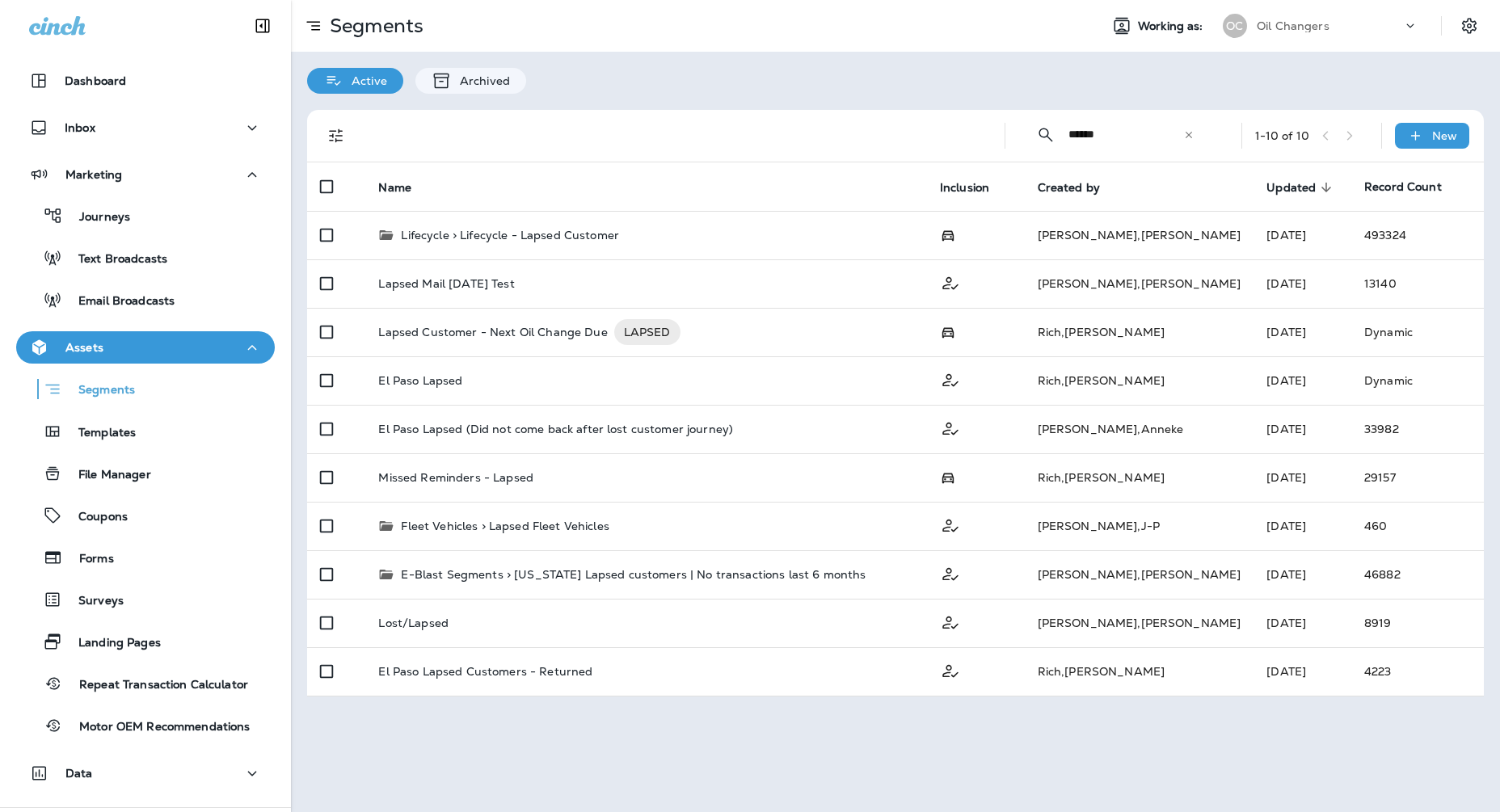
type input "******"
click at [849, 187] on th "Name" at bounding box center [645, 186] width 561 height 49
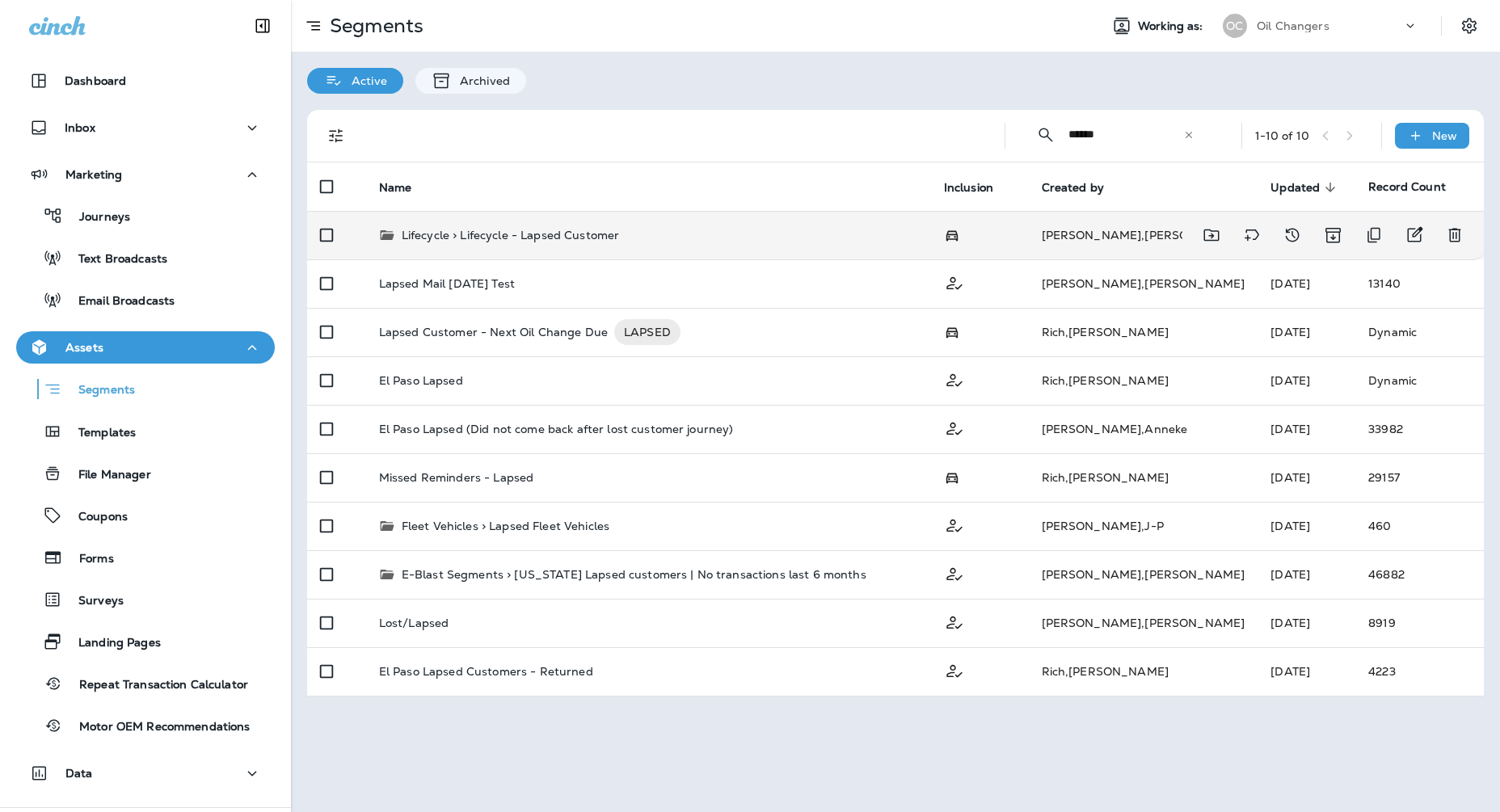
click at [811, 241] on div "Lifecycle > Lifecycle - Lapsed Customer" at bounding box center [648, 235] width 539 height 17
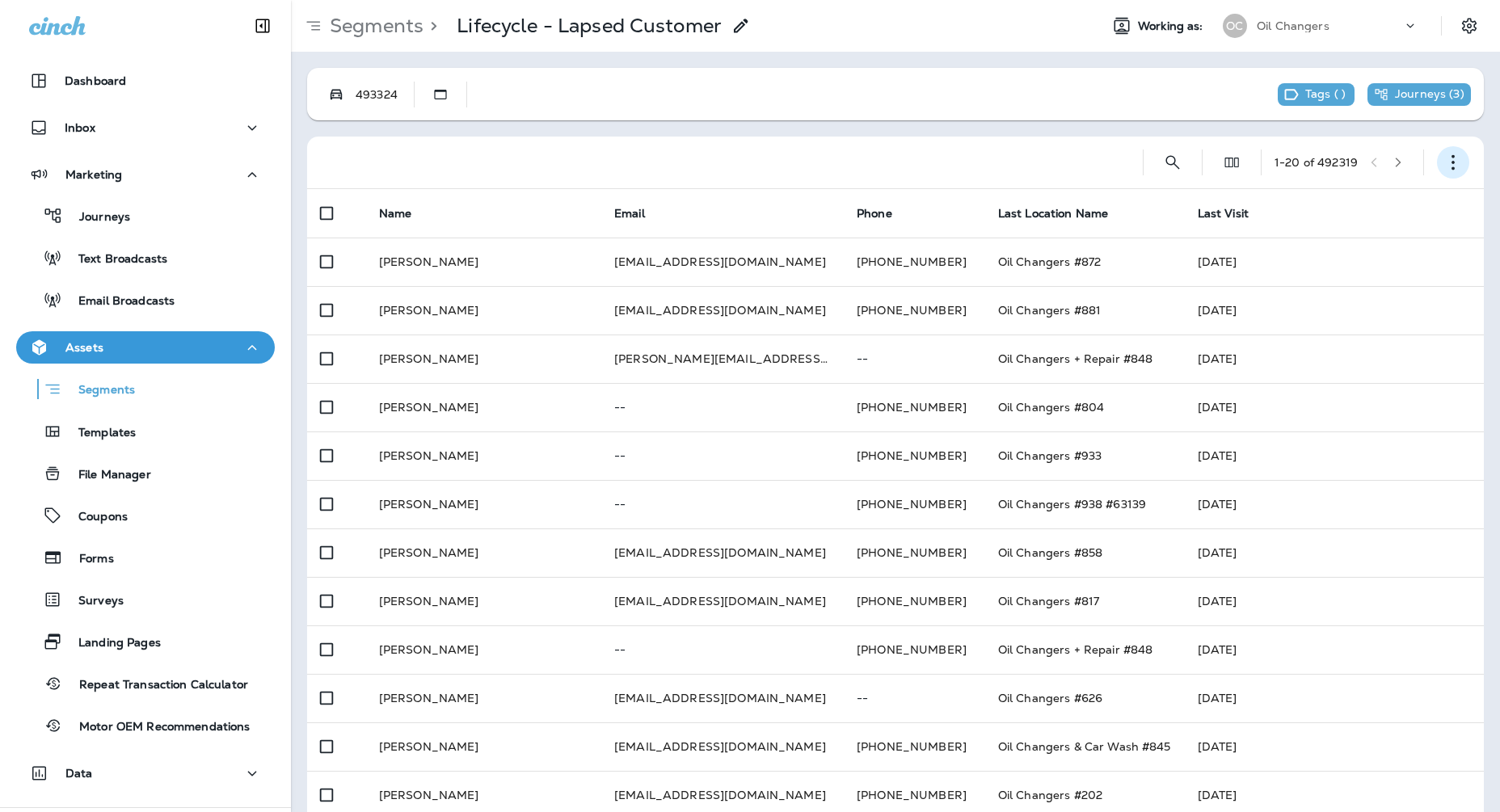
click at [1450, 151] on button "button" at bounding box center [1453, 162] width 32 height 32
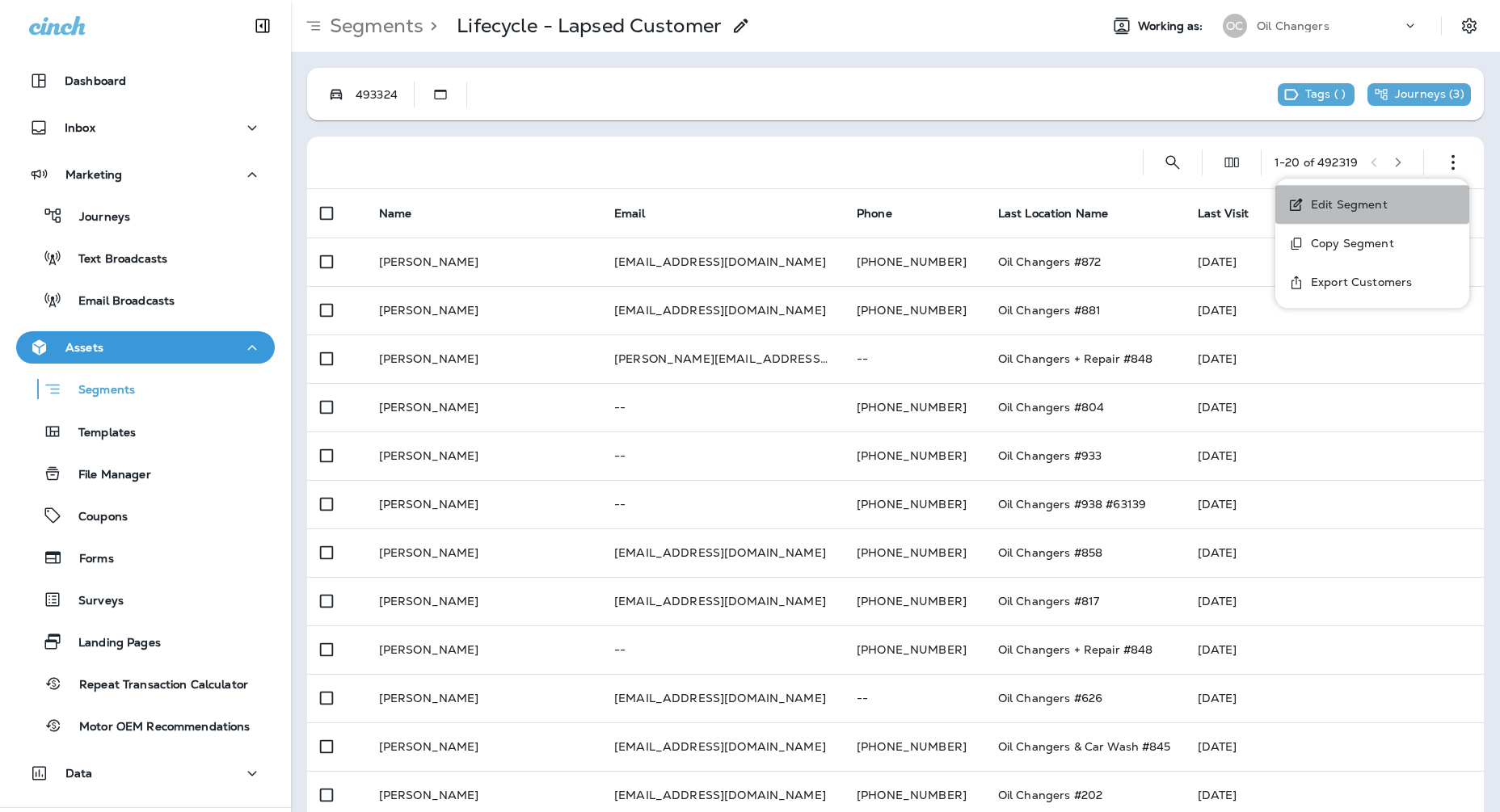
click at [1364, 206] on p "Edit Segment" at bounding box center [1346, 205] width 83 height 13
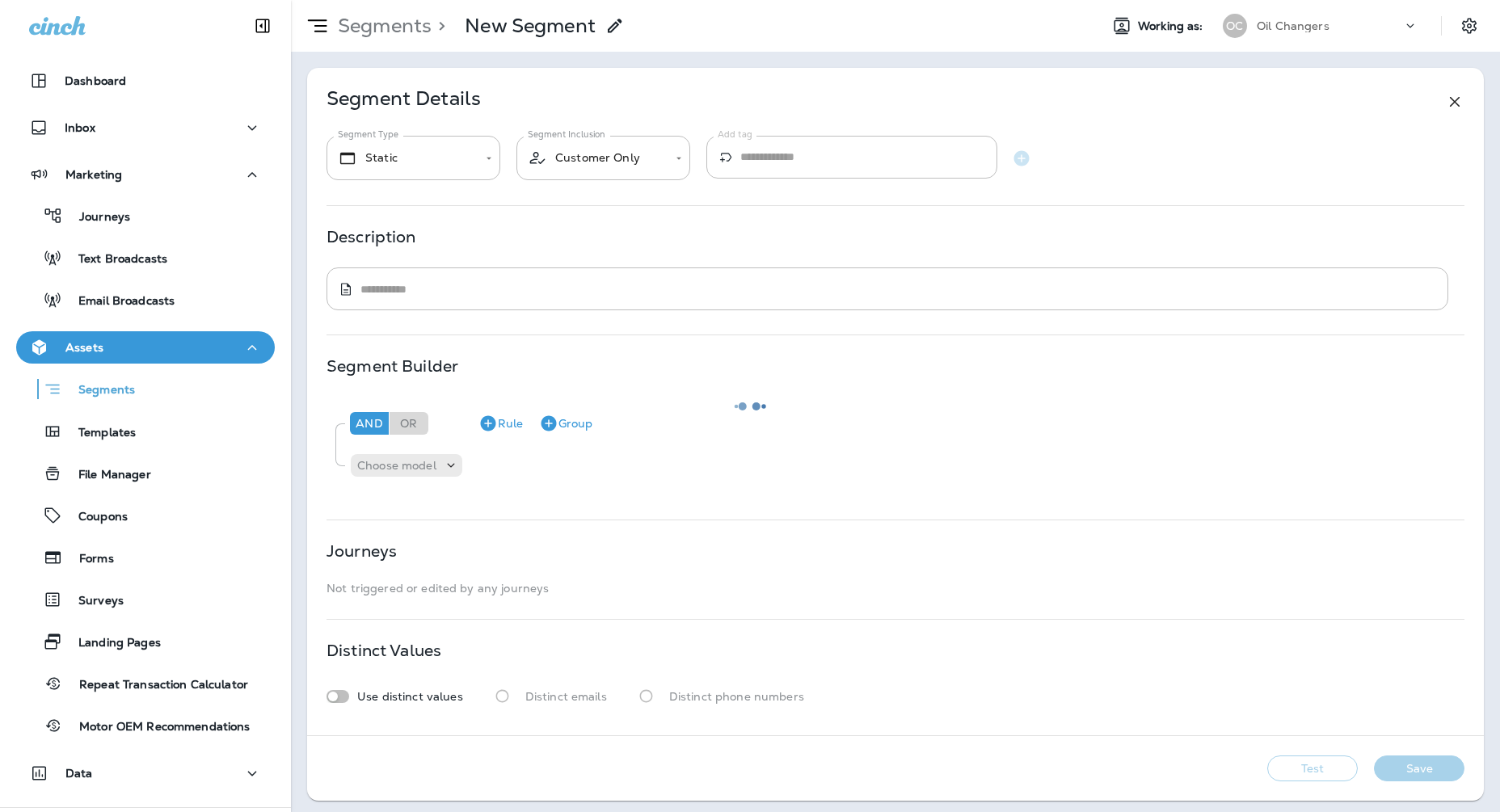
type input "**********"
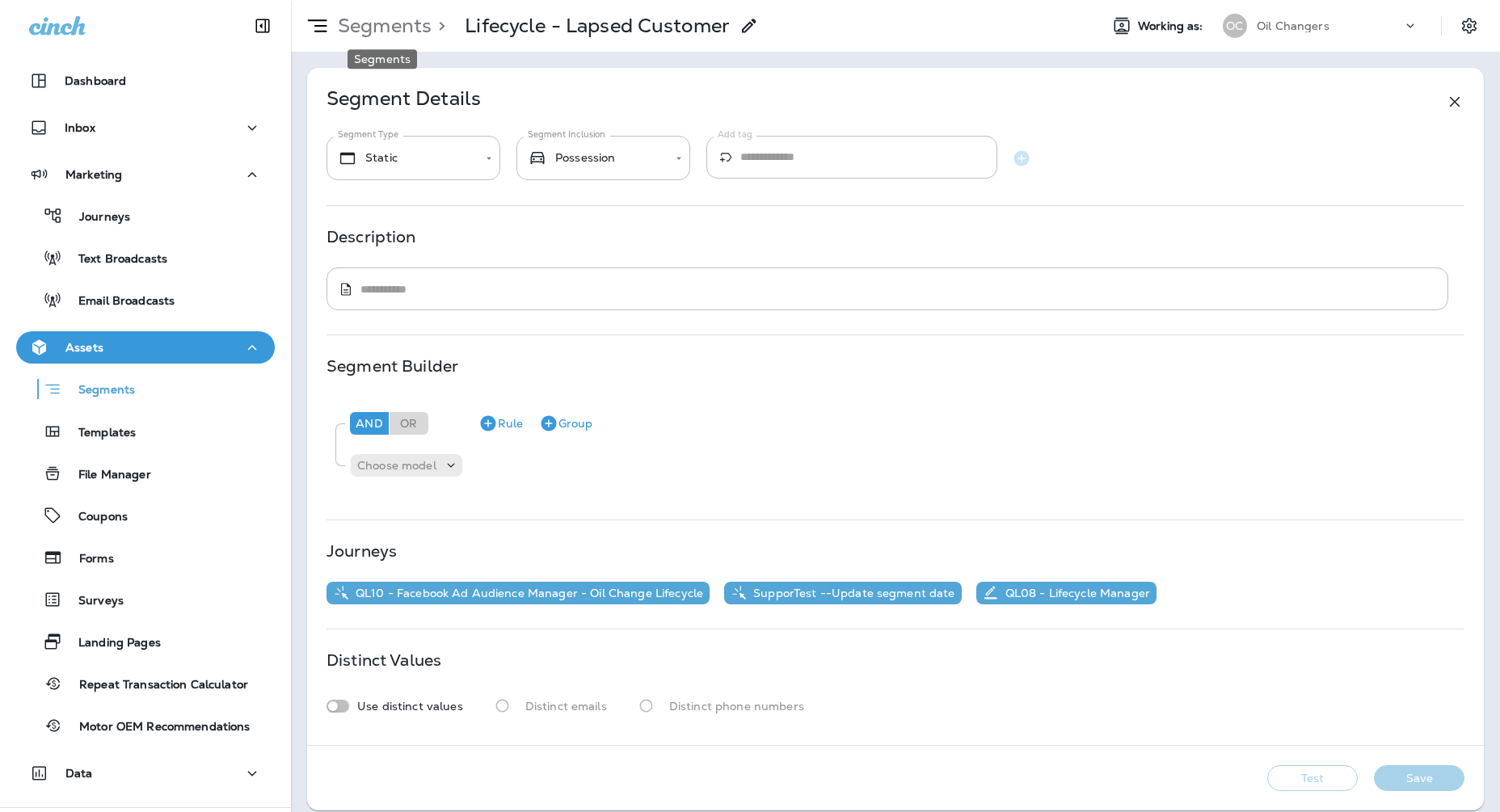
click at [409, 26] on p "Segments" at bounding box center [381, 26] width 100 height 24
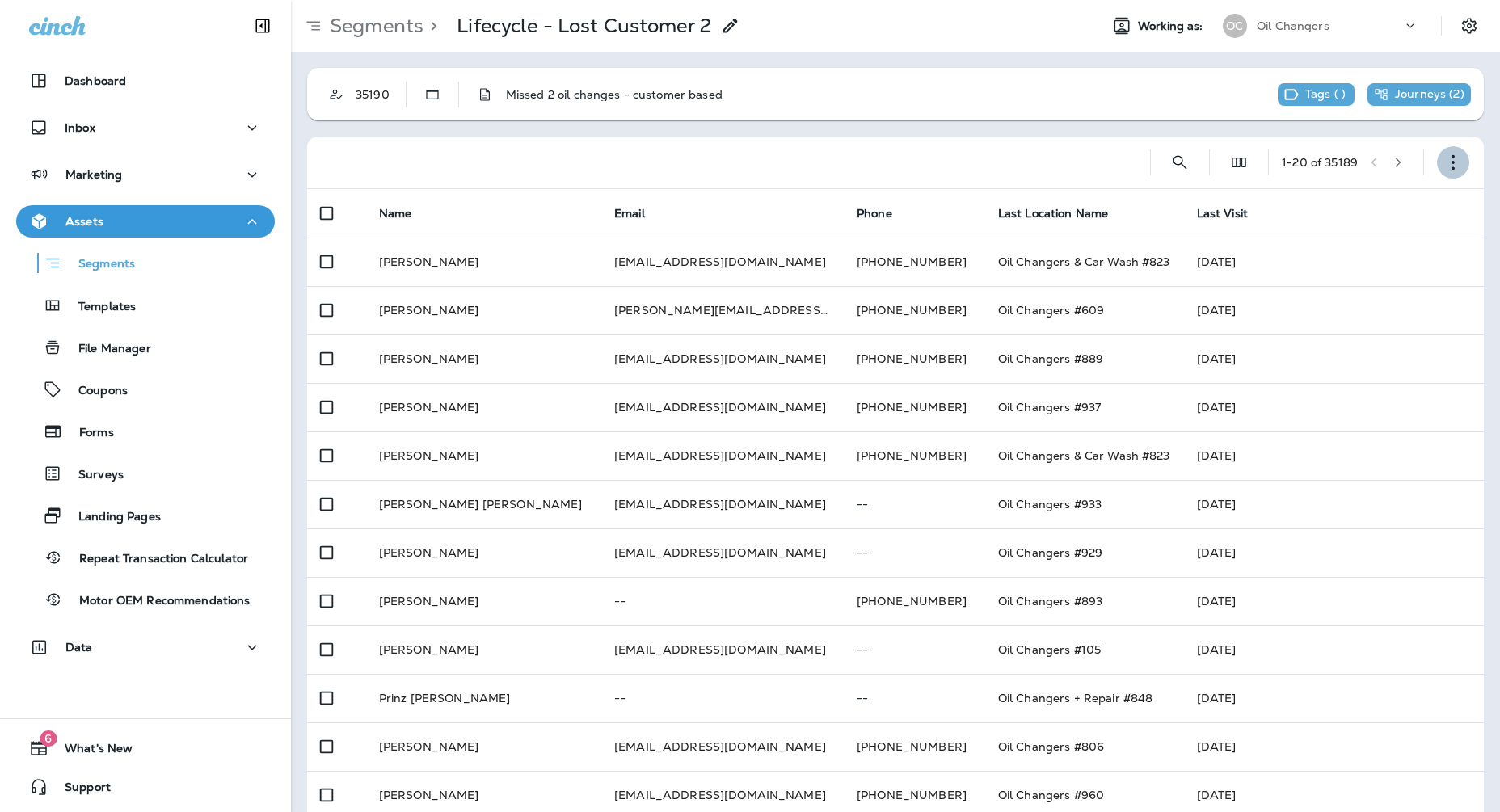
click at [1440, 165] on button "button" at bounding box center [1453, 162] width 32 height 32
click at [1367, 290] on button "Export Customers" at bounding box center [1372, 282] width 194 height 39
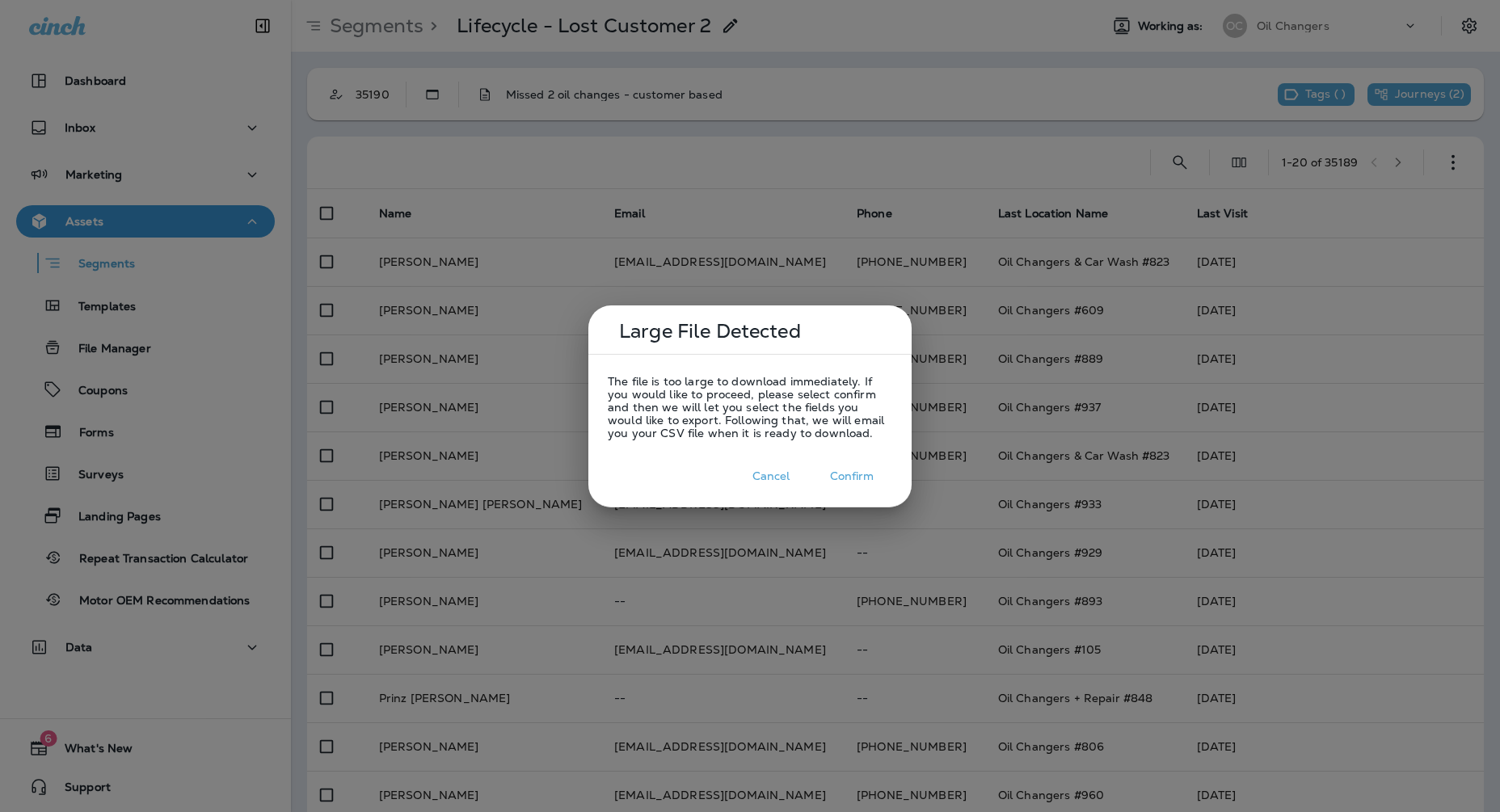
click at [862, 476] on button "Confirm" at bounding box center [852, 476] width 81 height 25
